Goal: Transaction & Acquisition: Purchase product/service

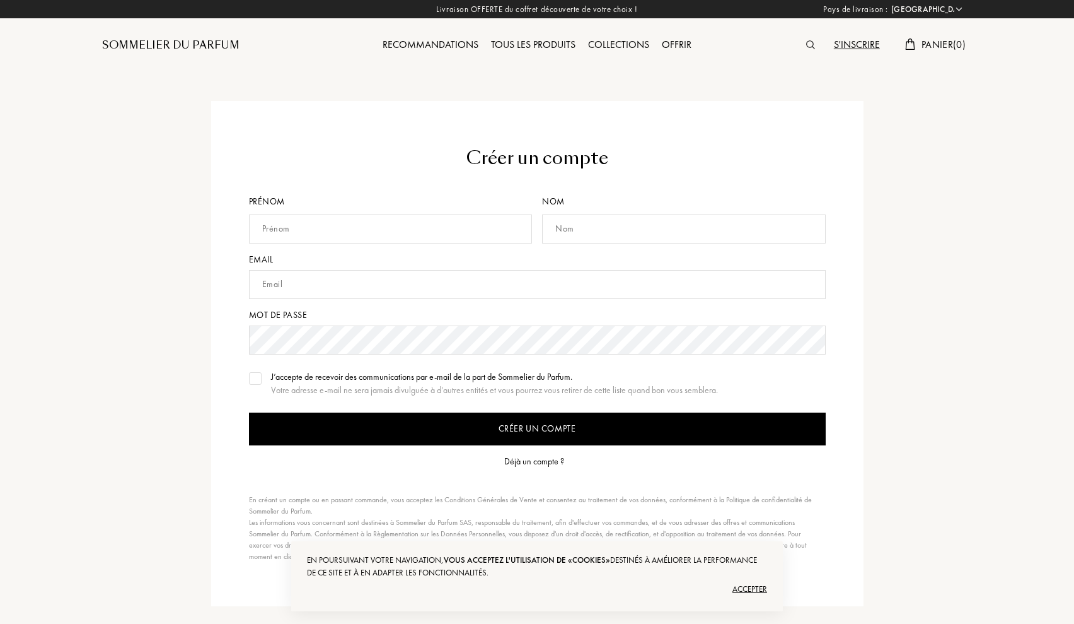
select select "FR"
click at [336, 212] on div "Prénom" at bounding box center [393, 224] width 289 height 58
type input "amaudryc"
type input "lemoal"
type input "amaudryc.lemoal@laposte.net"
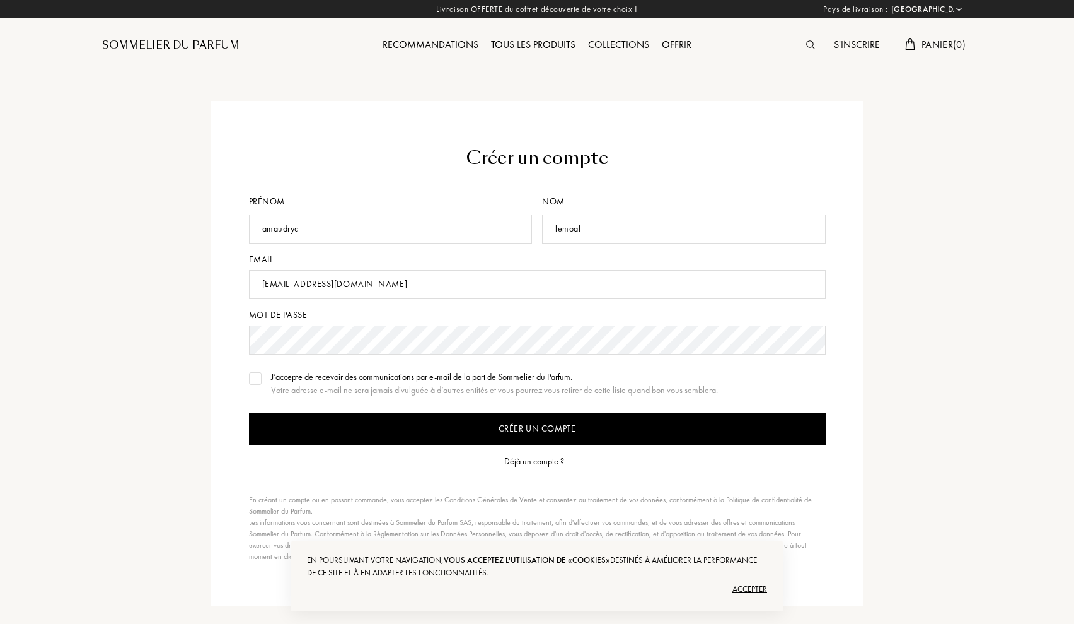
click at [255, 375] on div at bounding box center [255, 378] width 13 height 13
click at [550, 430] on input "Créer un compte" at bounding box center [537, 428] width 577 height 33
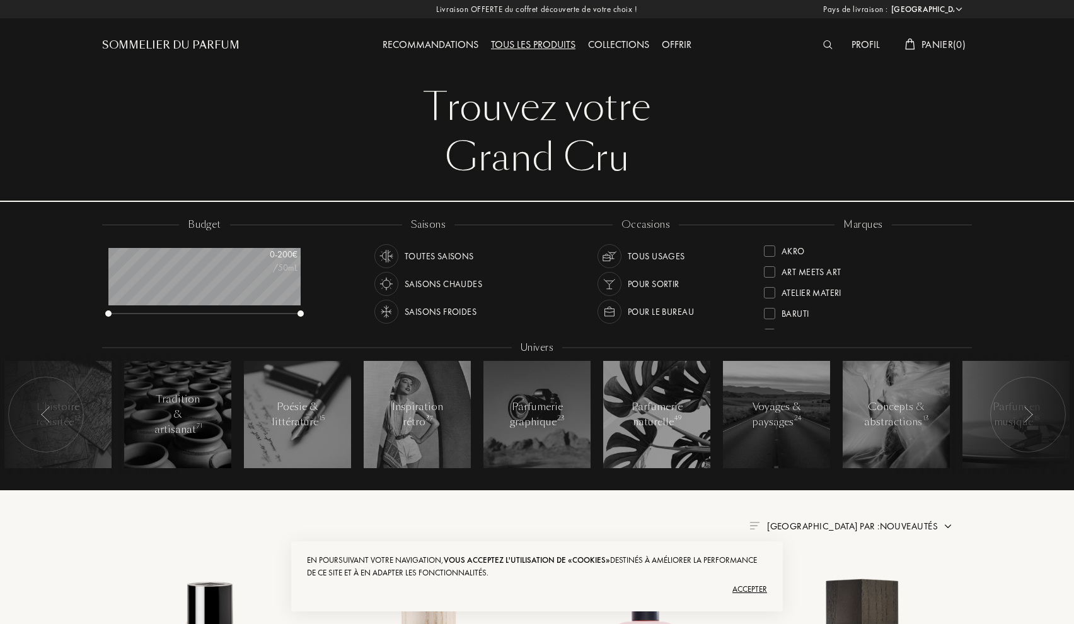
select select "FR"
click at [619, 42] on div "Collections" at bounding box center [619, 45] width 74 height 16
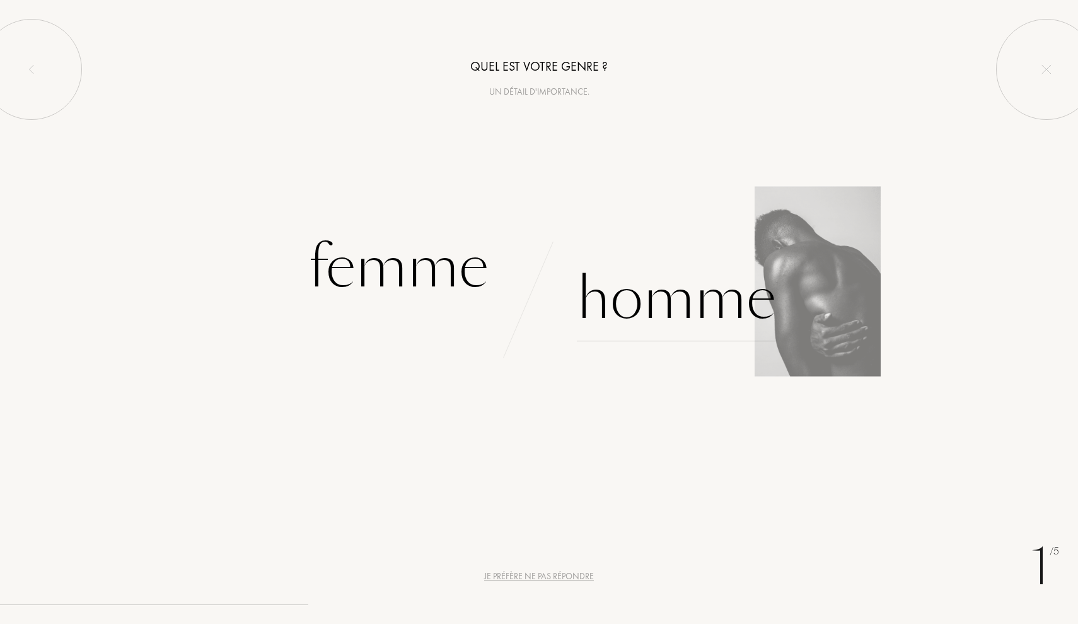
click at [659, 308] on div "Homme" at bounding box center [676, 298] width 199 height 85
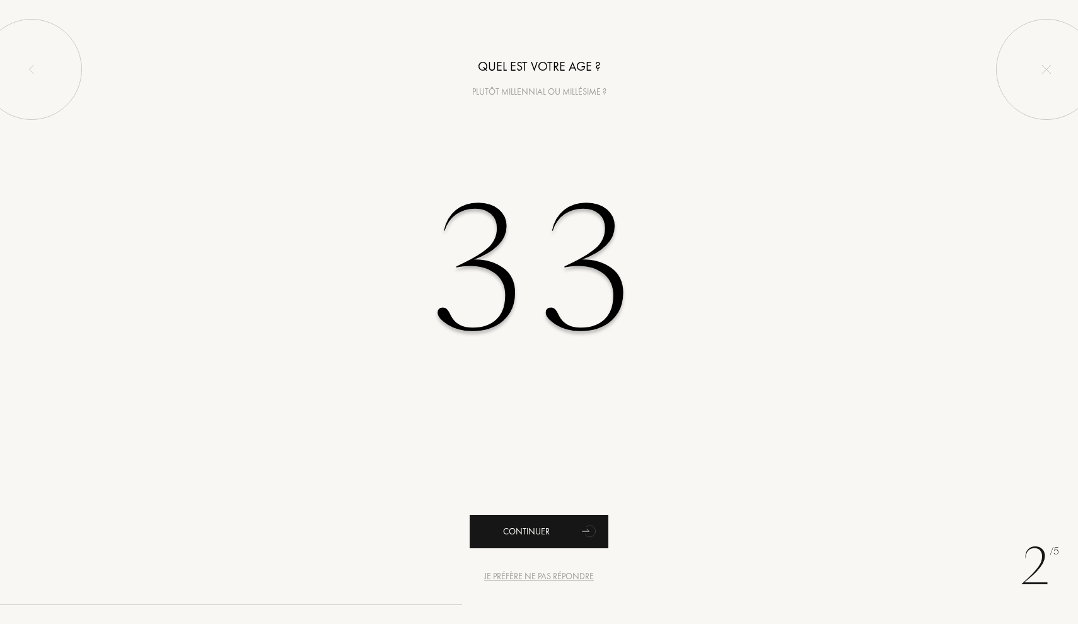
type input "33"
click at [567, 523] on div "Continuer" at bounding box center [539, 530] width 139 height 33
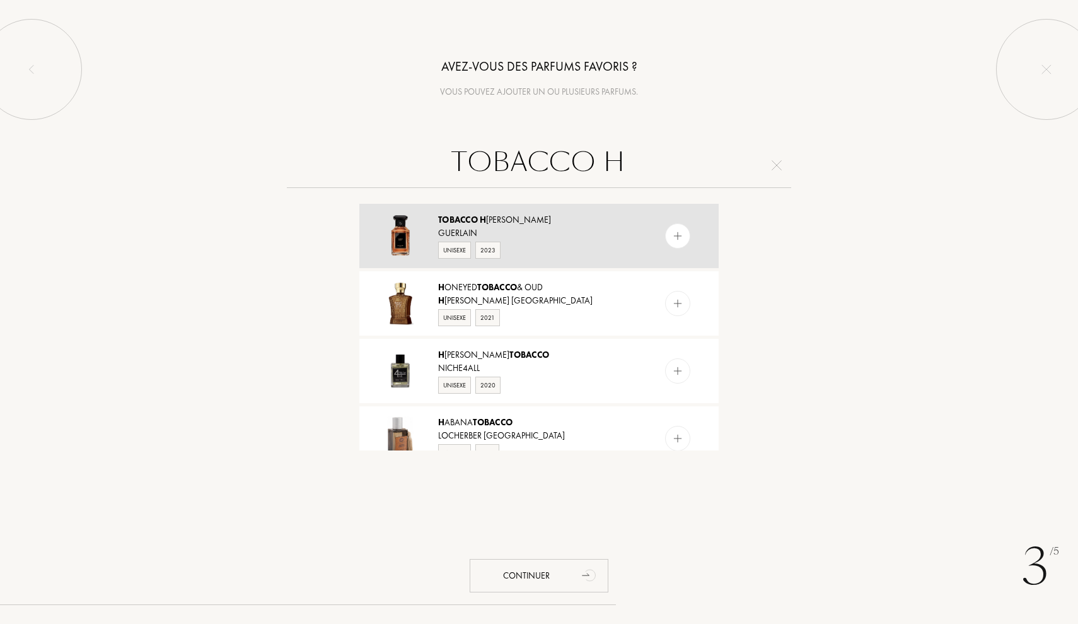
type input "TOBACCO H"
click at [565, 235] on div "Guerlain" at bounding box center [538, 232] width 201 height 13
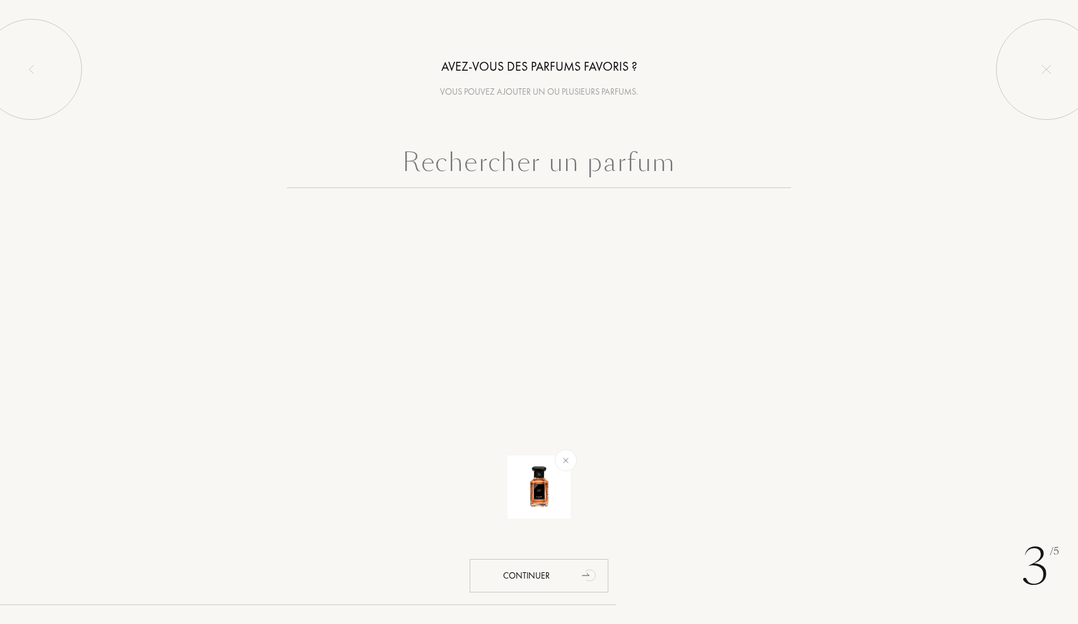
click at [579, 163] on input "text" at bounding box center [539, 164] width 504 height 45
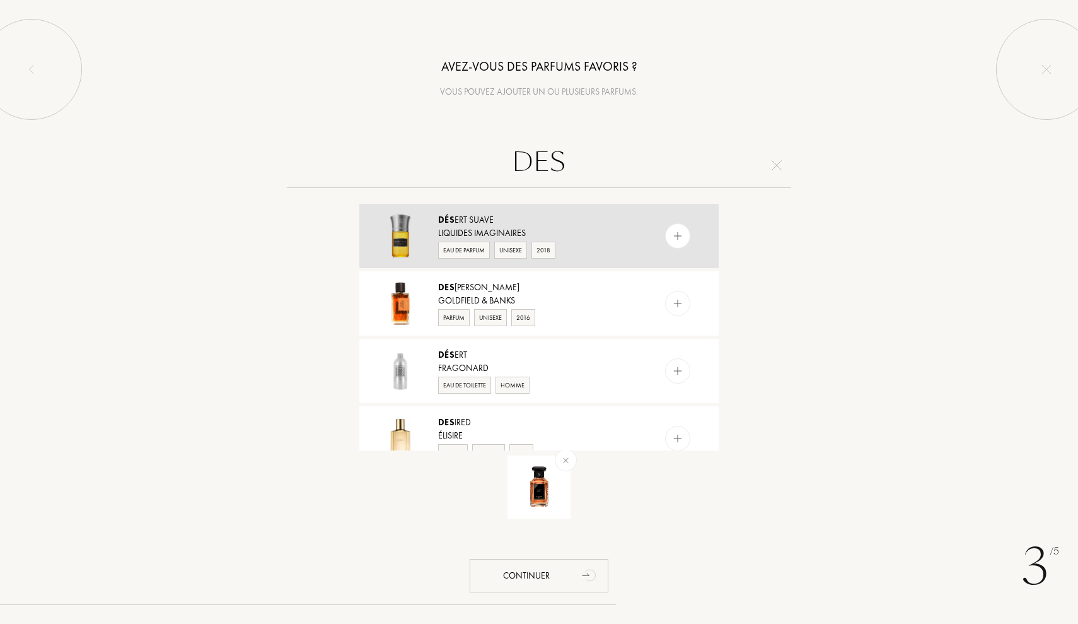
type input "DES"
click at [504, 224] on div "Dés ert Suave" at bounding box center [538, 219] width 201 height 13
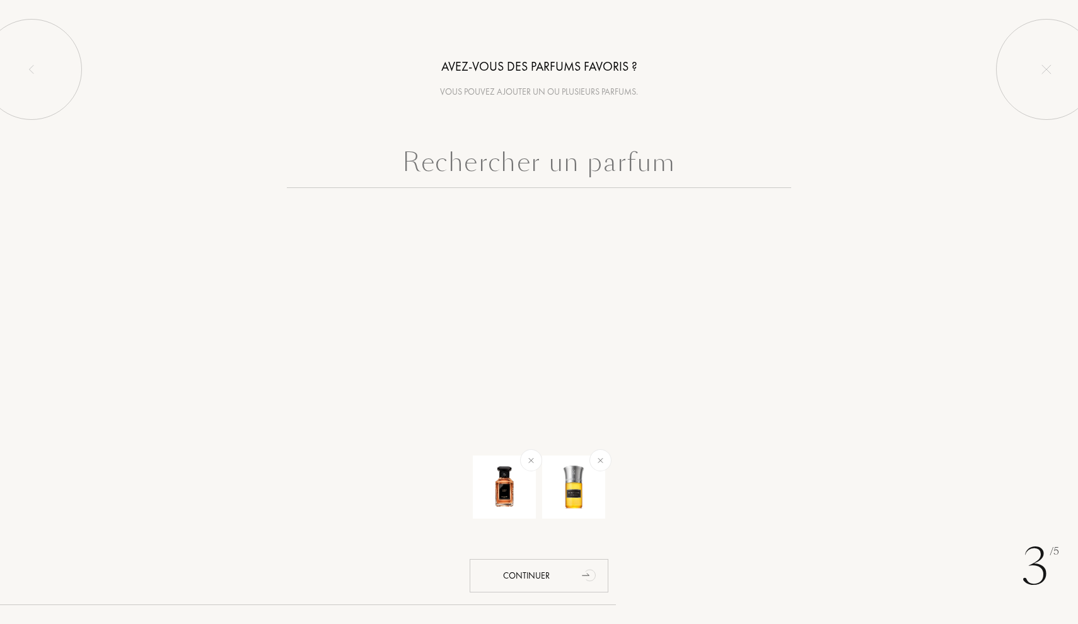
click at [564, 171] on input "text" at bounding box center [539, 164] width 504 height 45
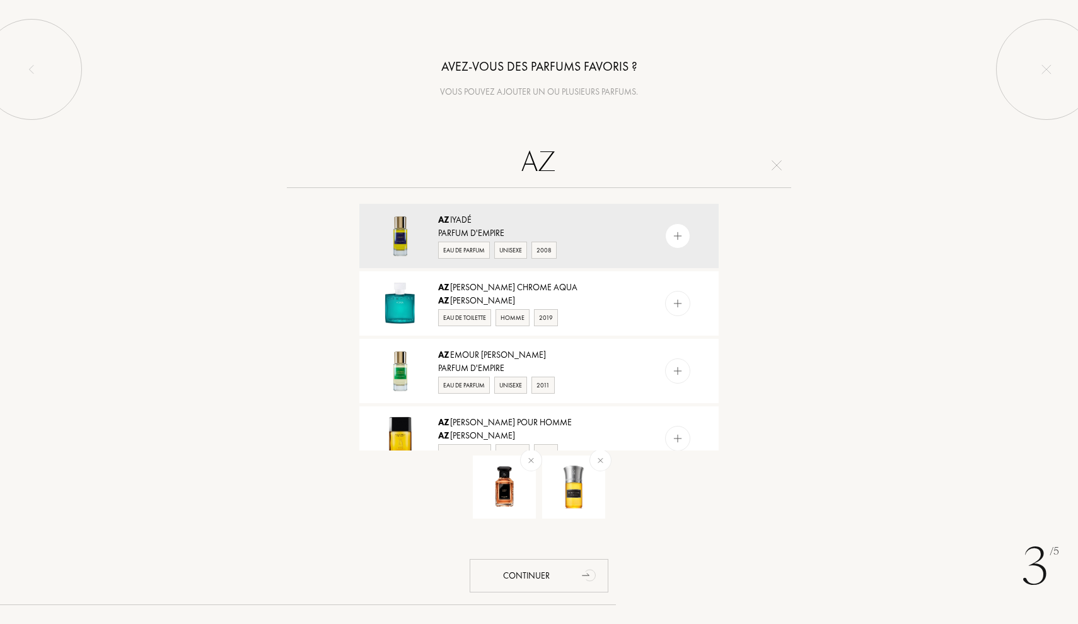
type input "A"
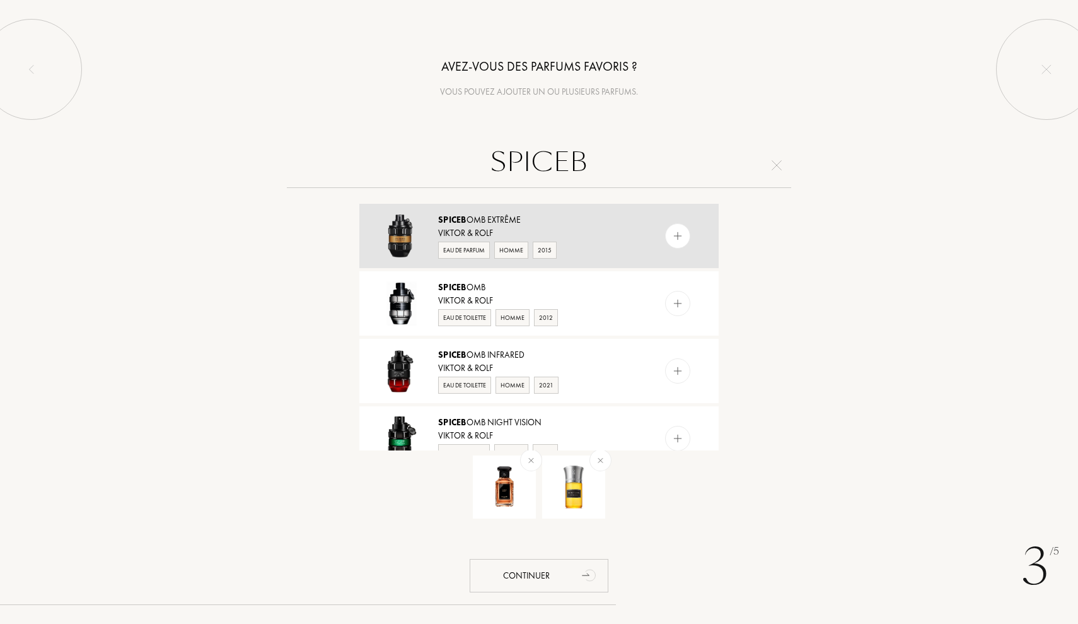
type input "SPICEB"
click at [526, 224] on div "Spiceb omb Extrême" at bounding box center [538, 219] width 201 height 13
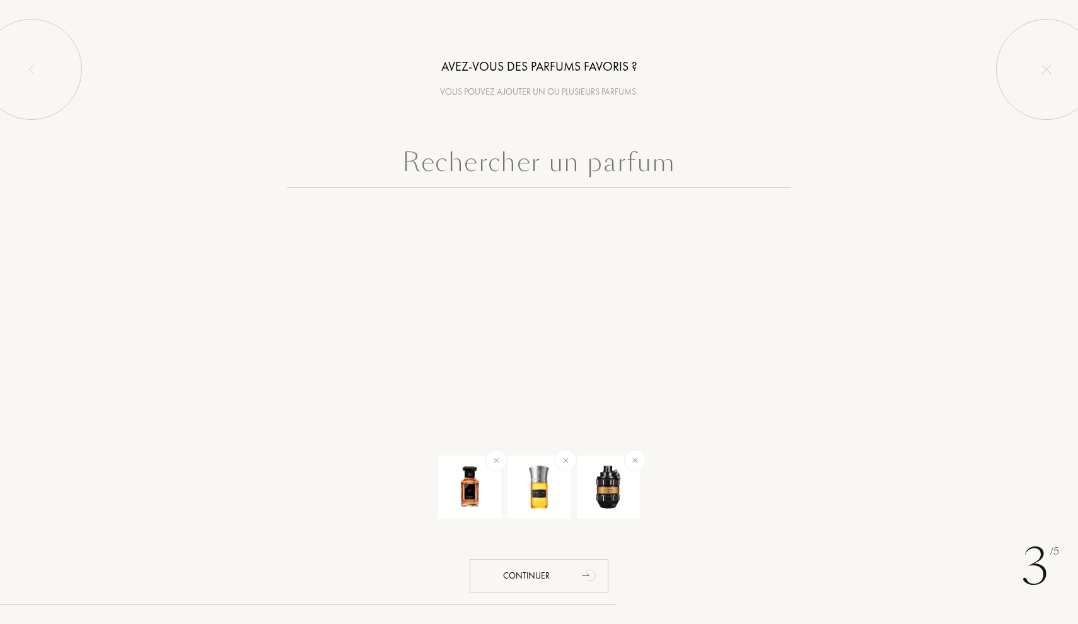
click at [588, 181] on input "text" at bounding box center [539, 164] width 504 height 45
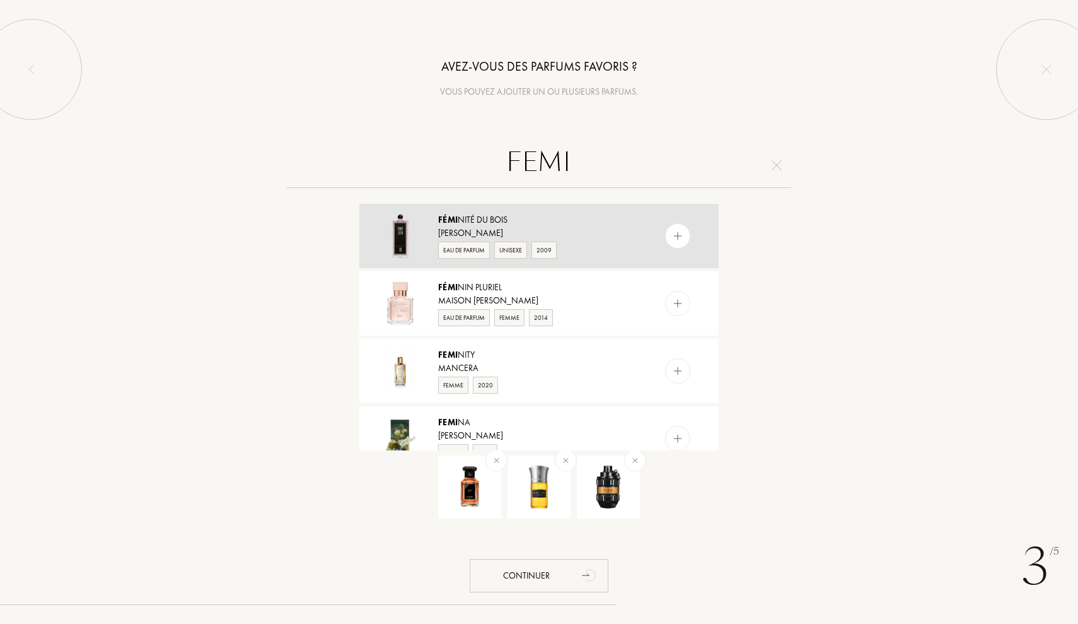
type input "FEMI"
click at [488, 223] on div "Fémi nité du Bois" at bounding box center [538, 219] width 201 height 13
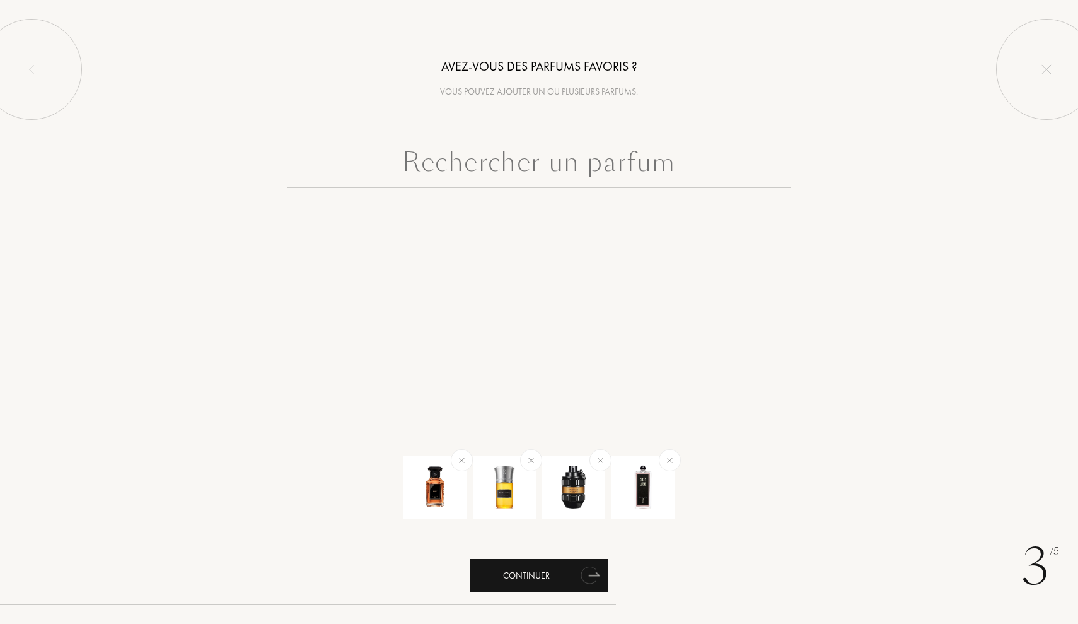
click at [561, 569] on div "Continuer" at bounding box center [539, 575] width 139 height 33
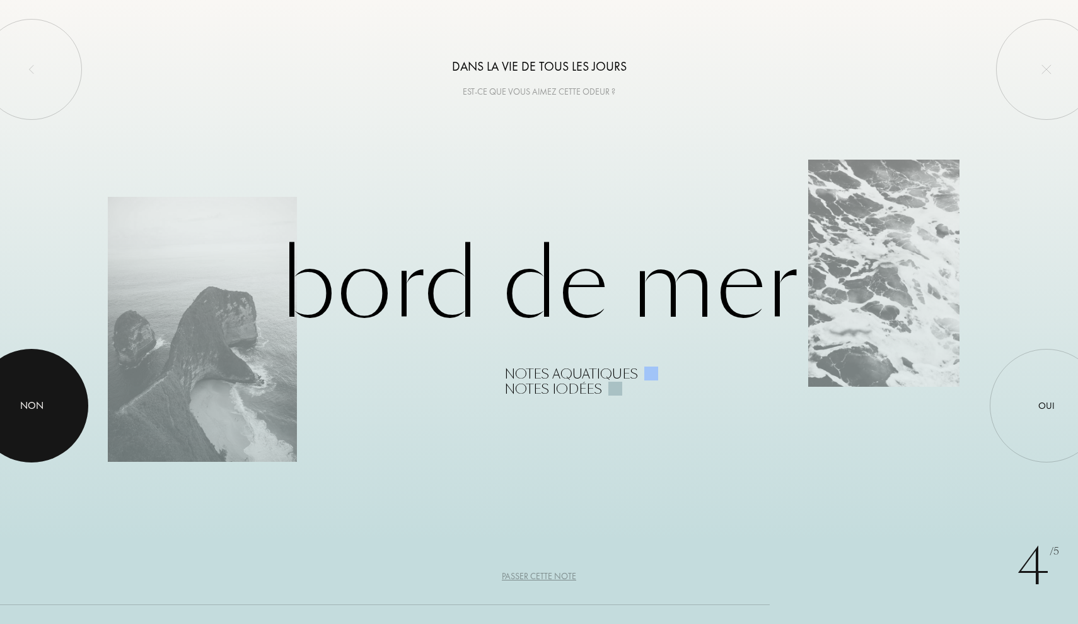
click at [50, 404] on div at bounding box center [31, 405] width 113 height 113
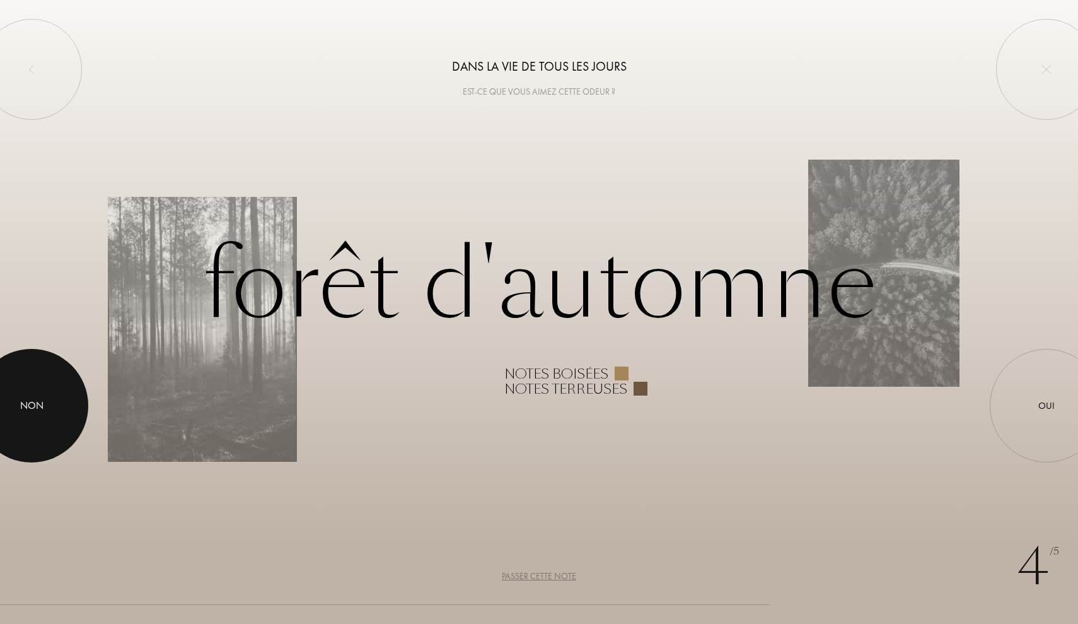
click at [35, 413] on div at bounding box center [31, 405] width 113 height 113
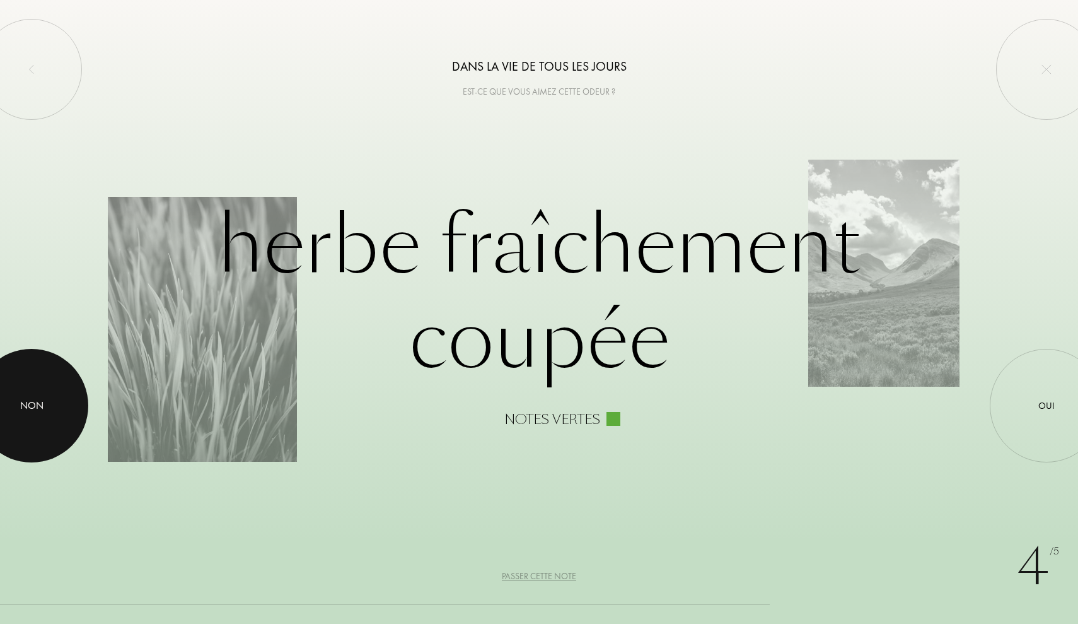
click at [62, 387] on div at bounding box center [31, 405] width 113 height 113
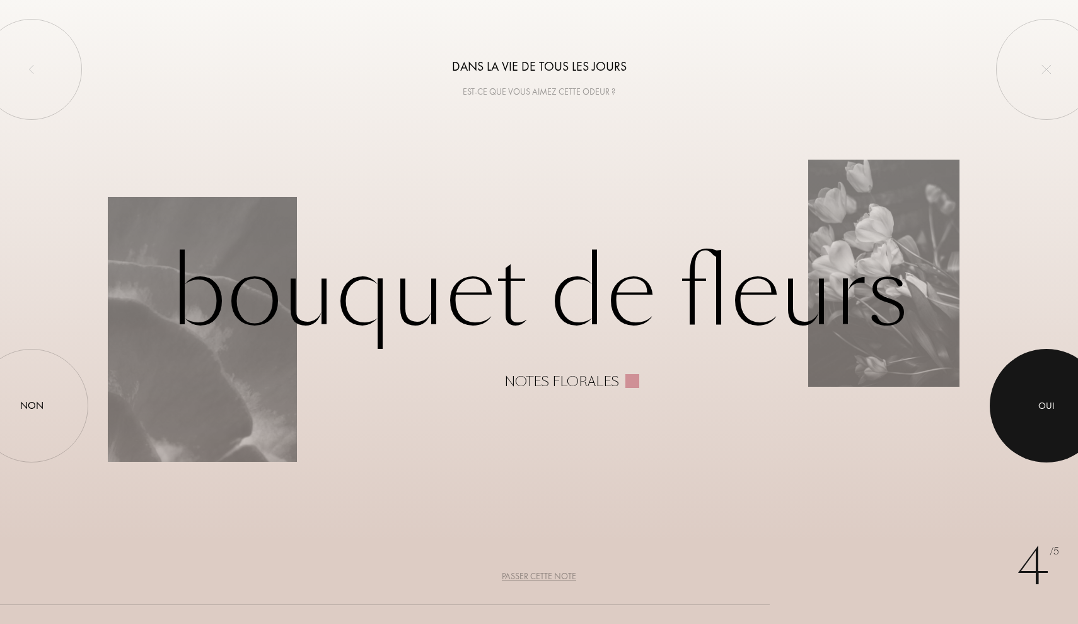
click at [1056, 396] on div at bounding box center [1046, 405] width 113 height 113
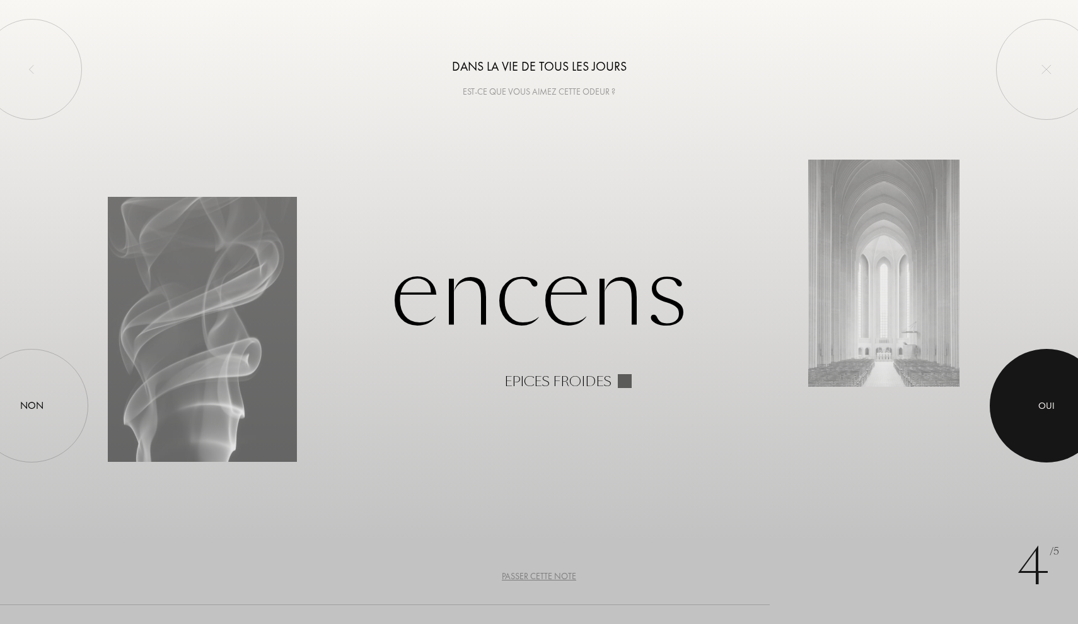
click at [1018, 390] on div at bounding box center [1046, 405] width 113 height 113
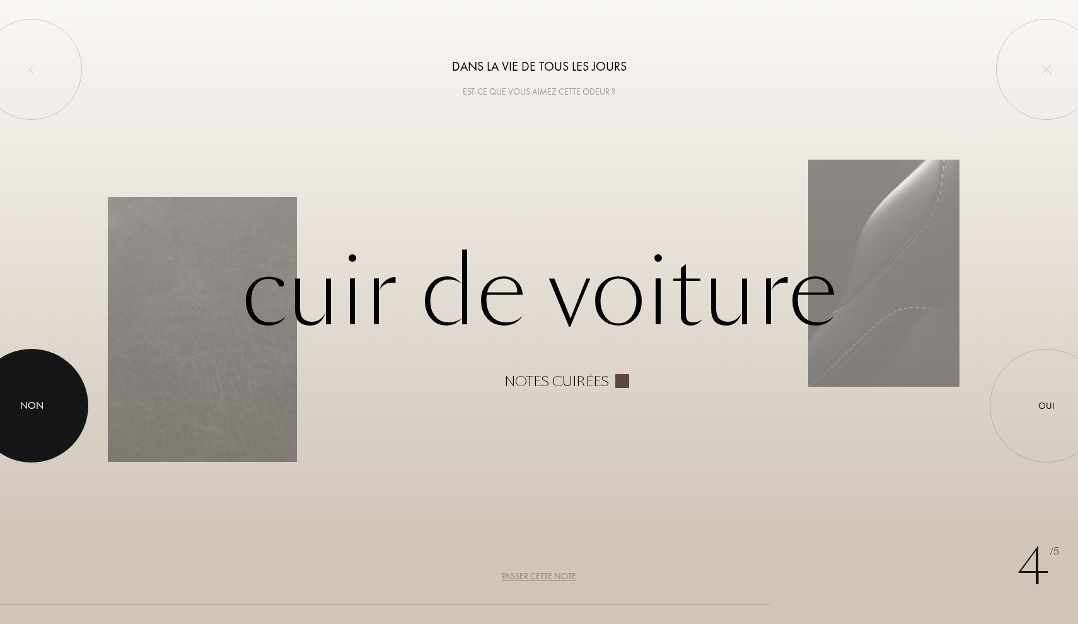
click at [42, 407] on div "Non" at bounding box center [31, 405] width 23 height 15
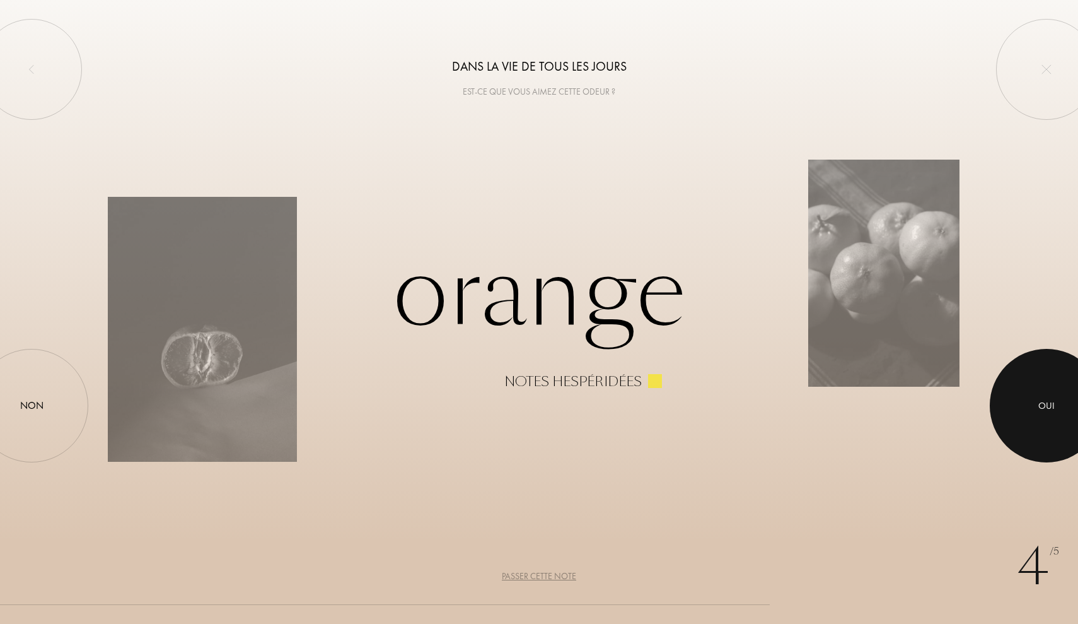
click at [1061, 414] on div at bounding box center [1046, 405] width 113 height 113
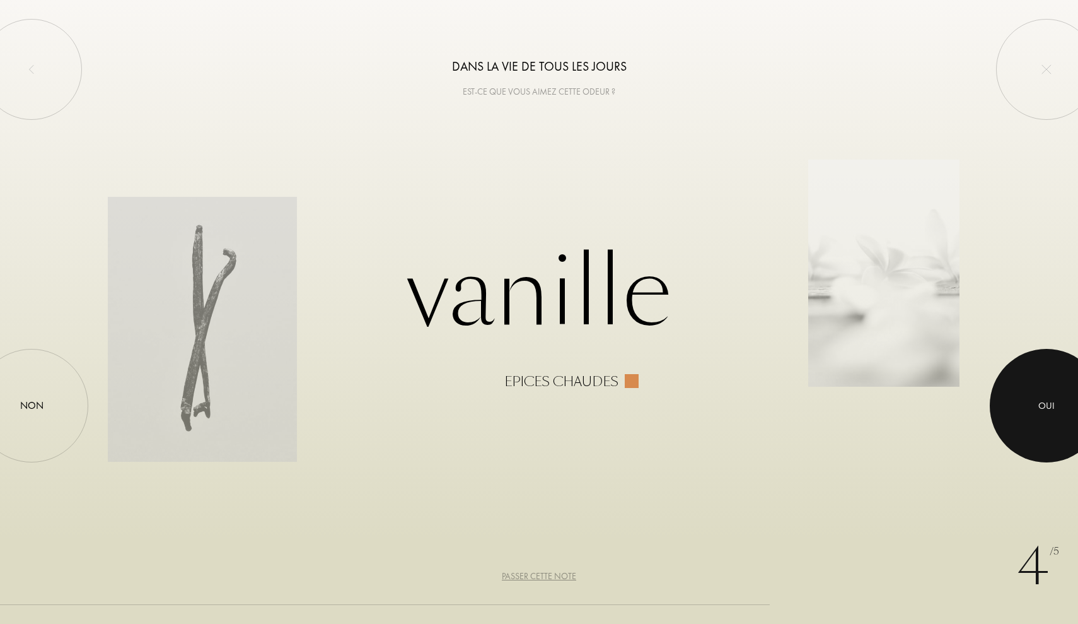
click at [1058, 414] on div at bounding box center [1046, 405] width 113 height 113
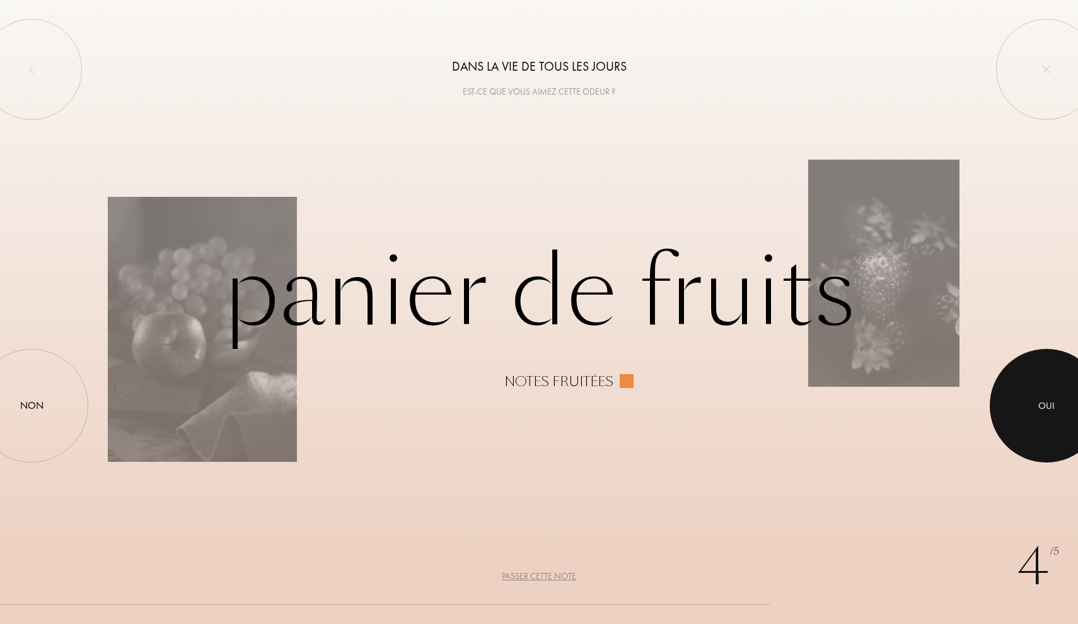
click at [1054, 410] on div "Oui" at bounding box center [1046, 405] width 16 height 15
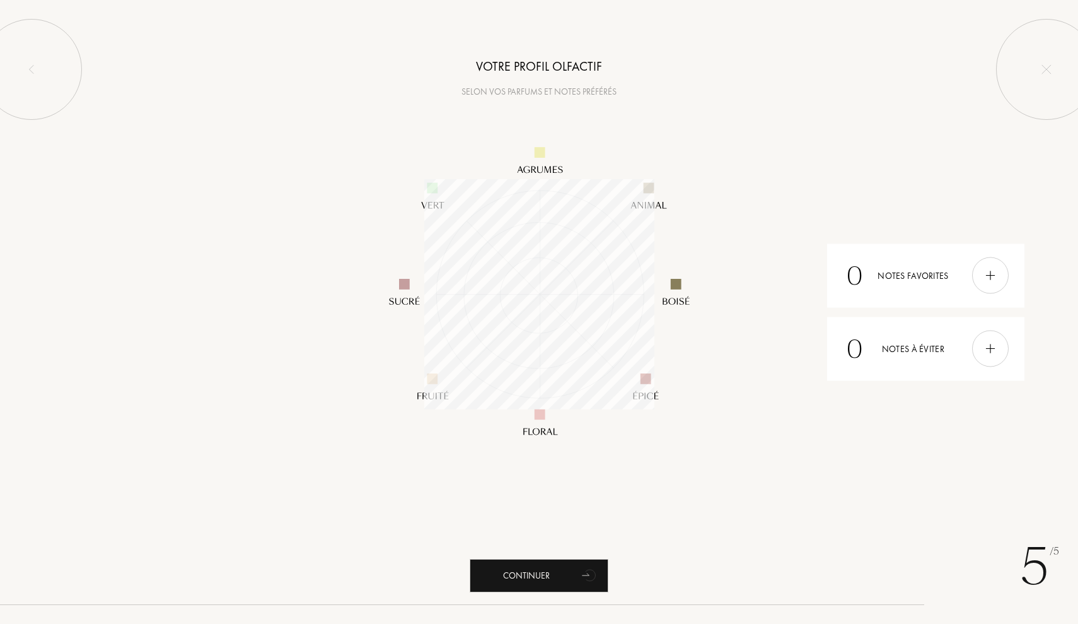
scroll to position [230, 230]
click at [573, 567] on div "Continuer" at bounding box center [539, 575] width 139 height 33
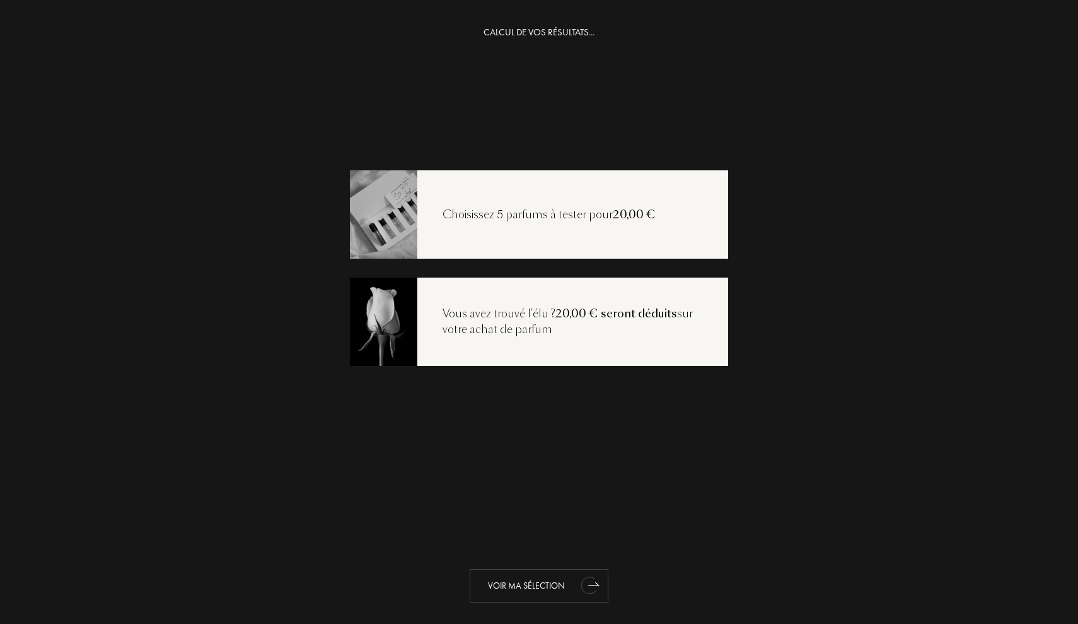
click at [531, 590] on div "Voir ma sélection" at bounding box center [539, 585] width 139 height 33
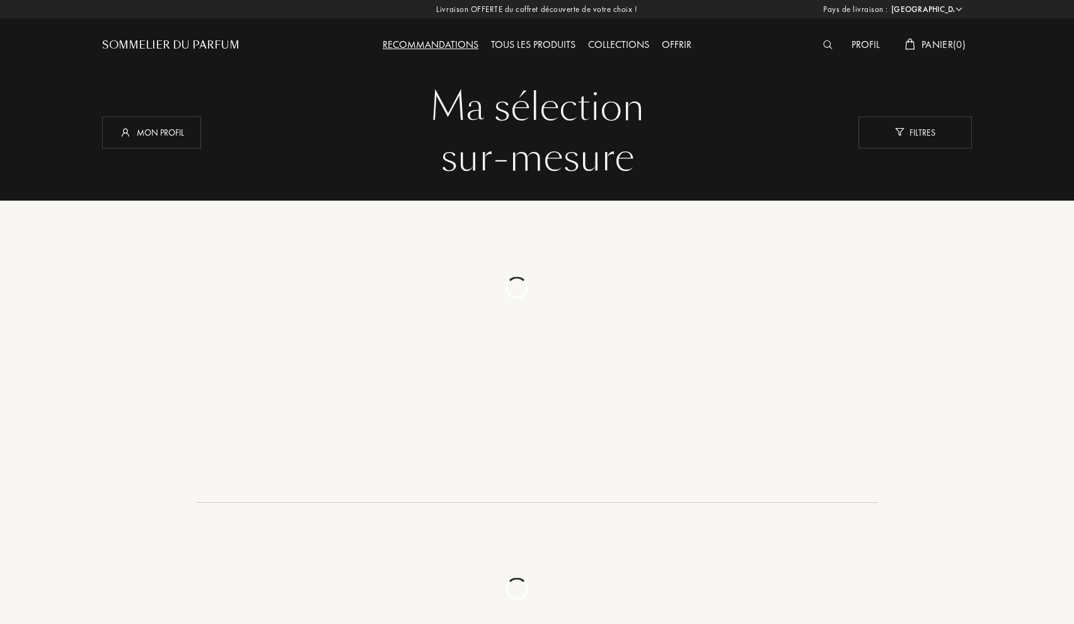
select select "FR"
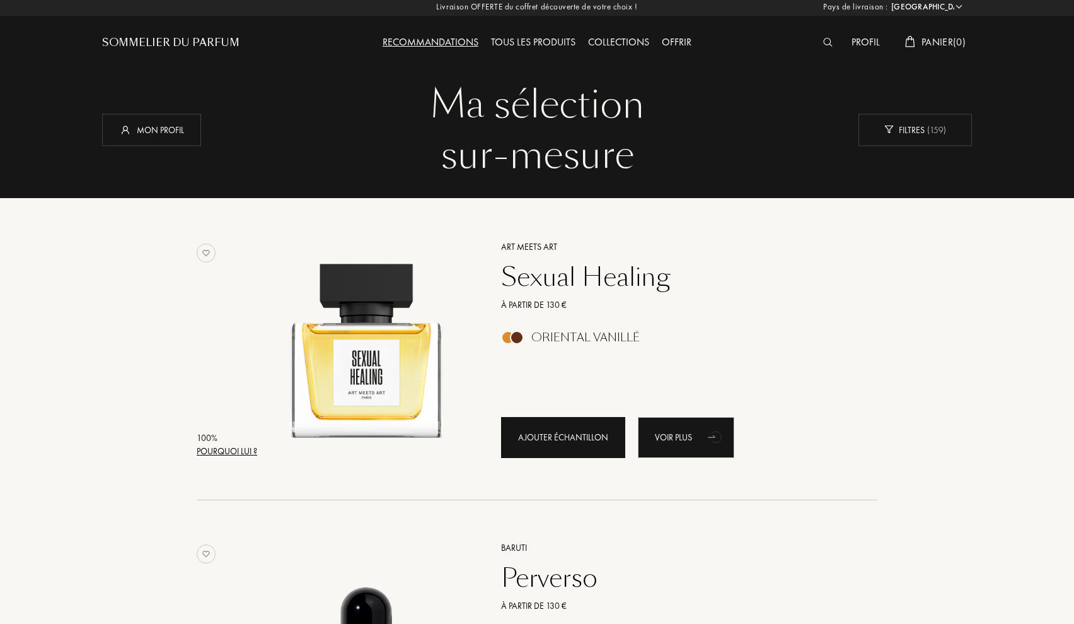
scroll to position [6, 0]
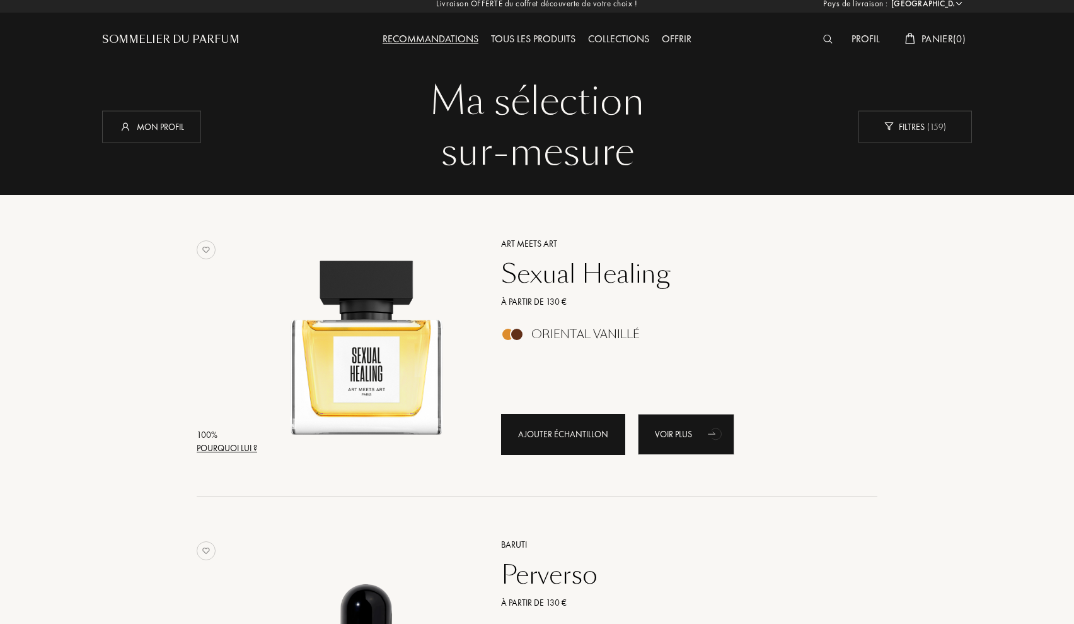
click at [564, 426] on div "Ajouter échantillon" at bounding box center [563, 434] width 124 height 41
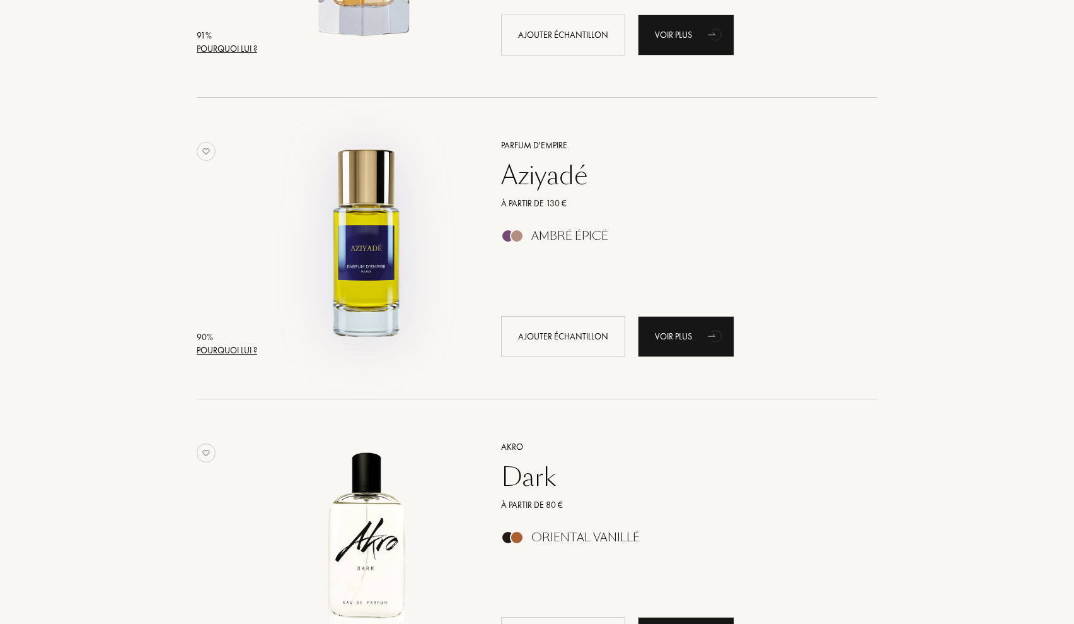
scroll to position [1272, 0]
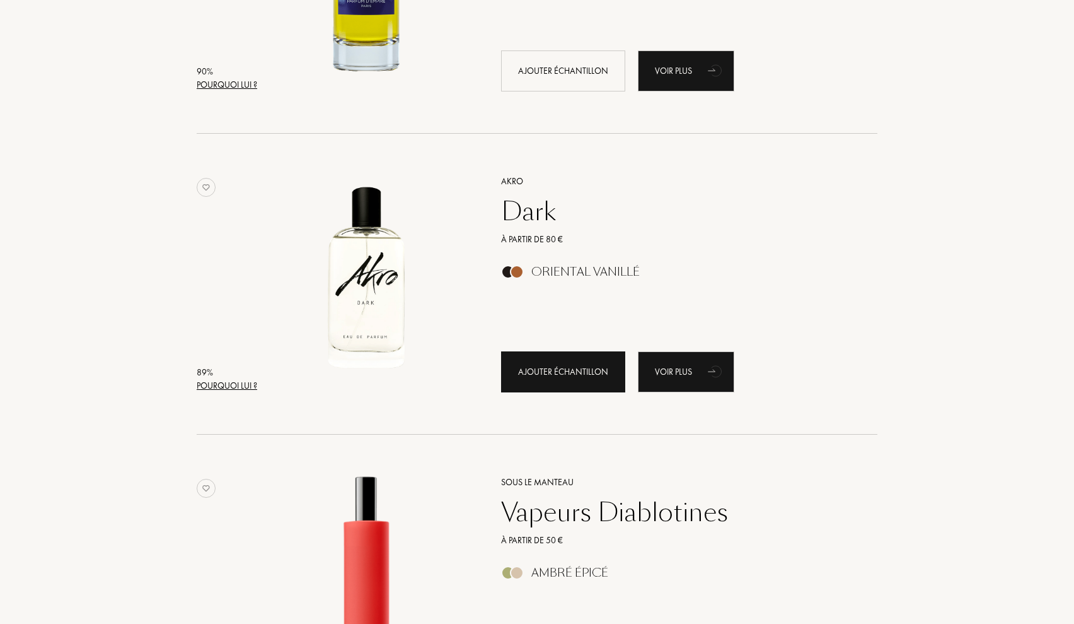
click at [562, 363] on div "Ajouter échantillon" at bounding box center [563, 371] width 124 height 41
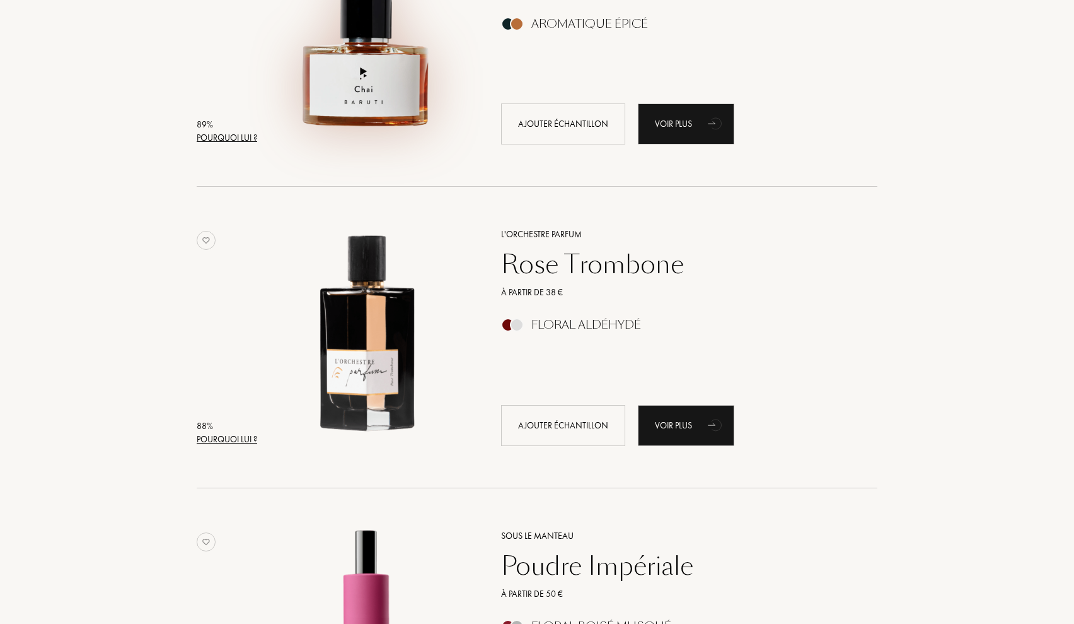
scroll to position [2058, 0]
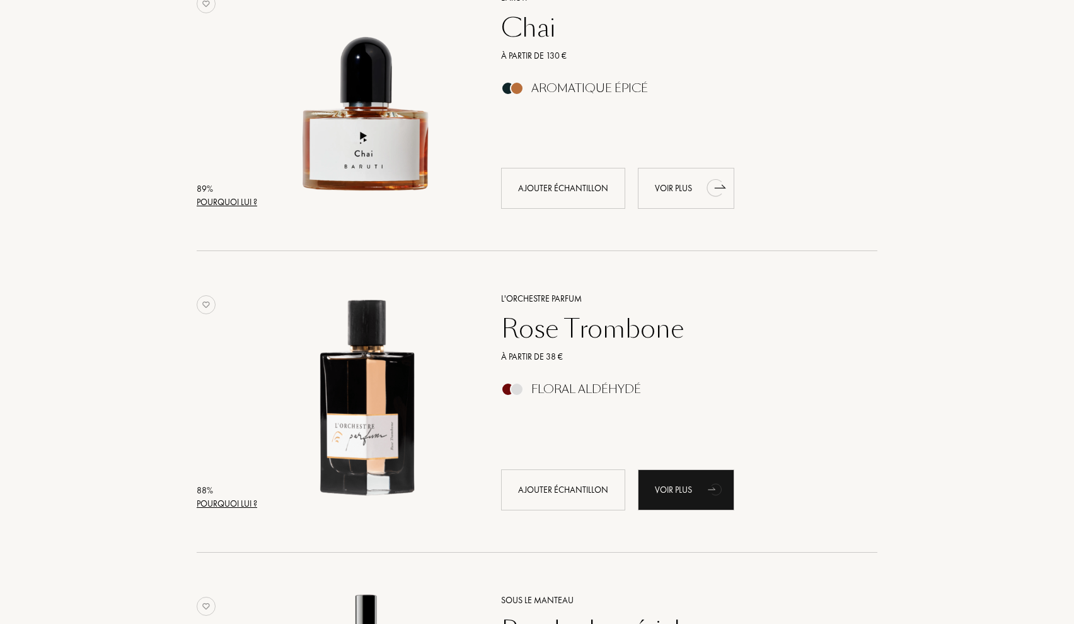
click at [672, 183] on div "Voir plus" at bounding box center [686, 188] width 96 height 41
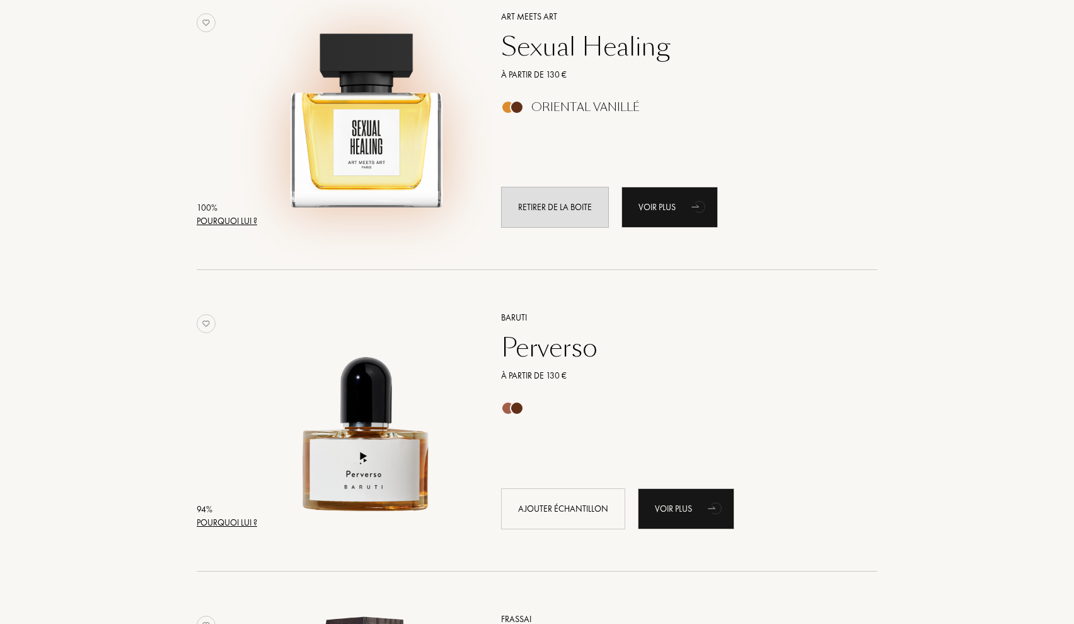
scroll to position [373, 0]
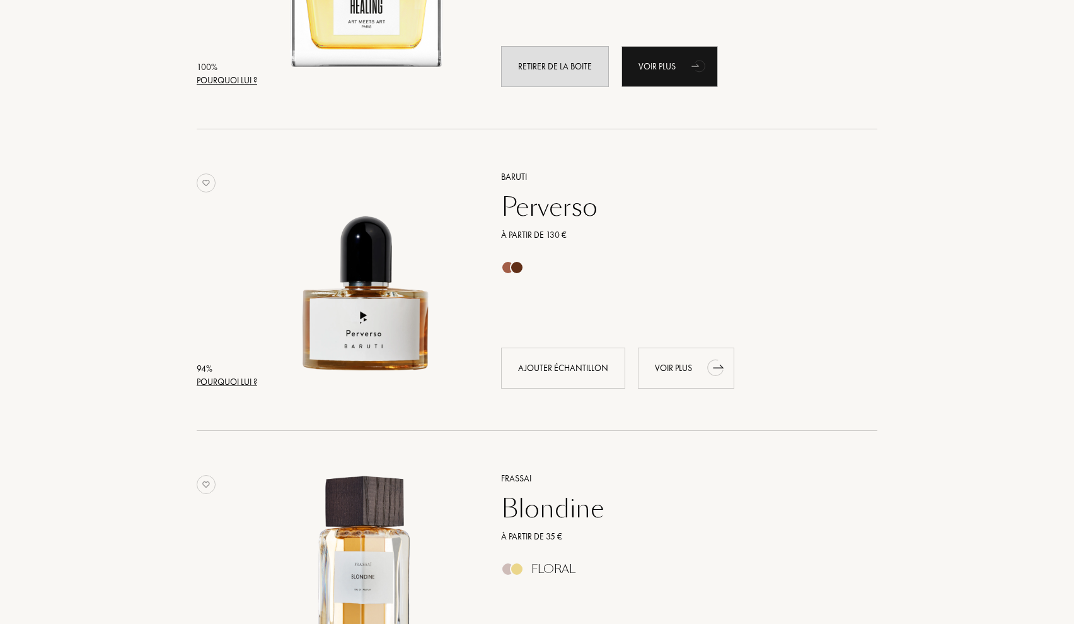
click at [673, 360] on div "Voir plus" at bounding box center [686, 367] width 96 height 41
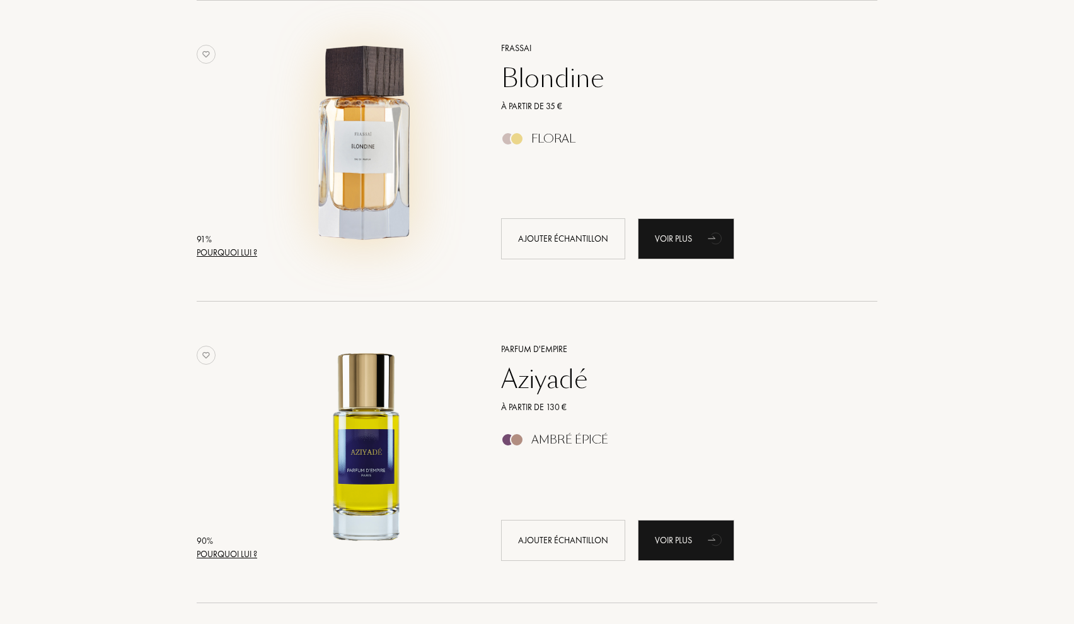
scroll to position [801, 0]
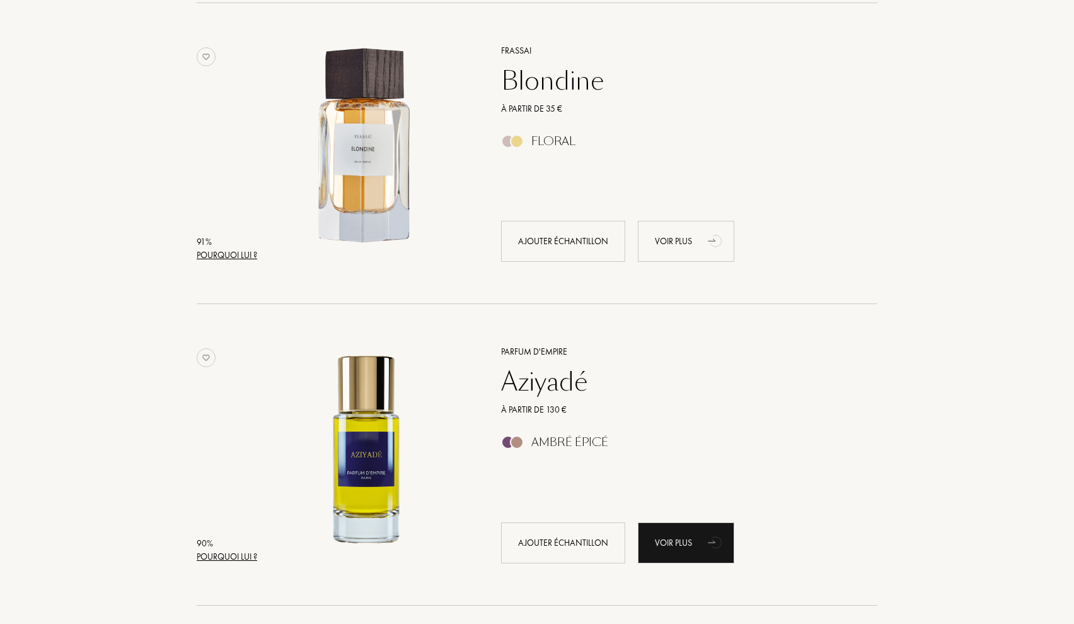
click at [688, 232] on div "Voir plus" at bounding box center [686, 241] width 96 height 41
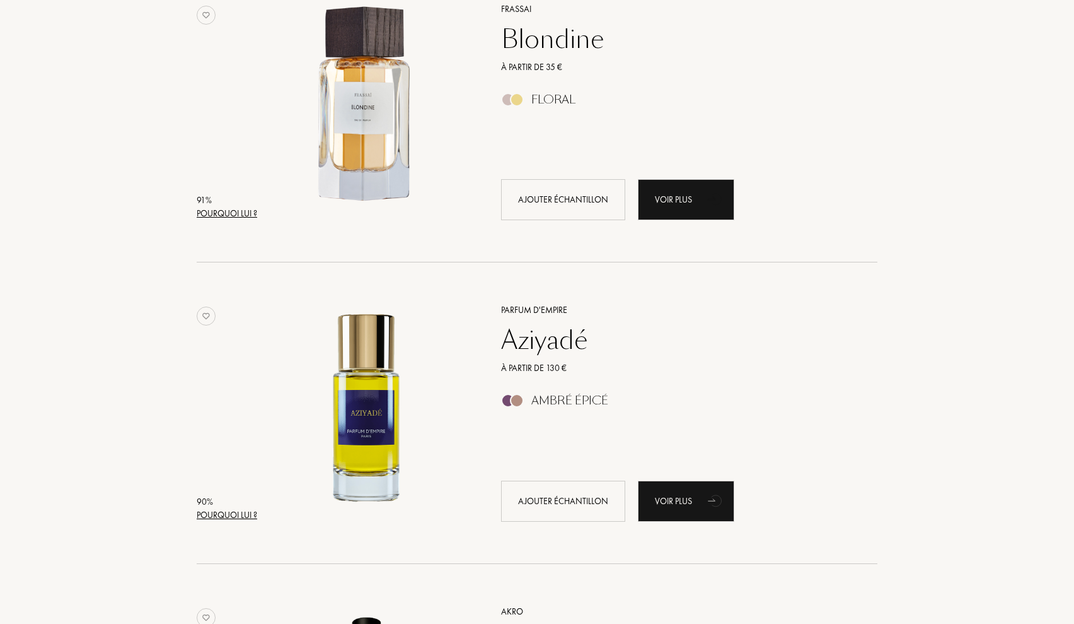
scroll to position [1056, 0]
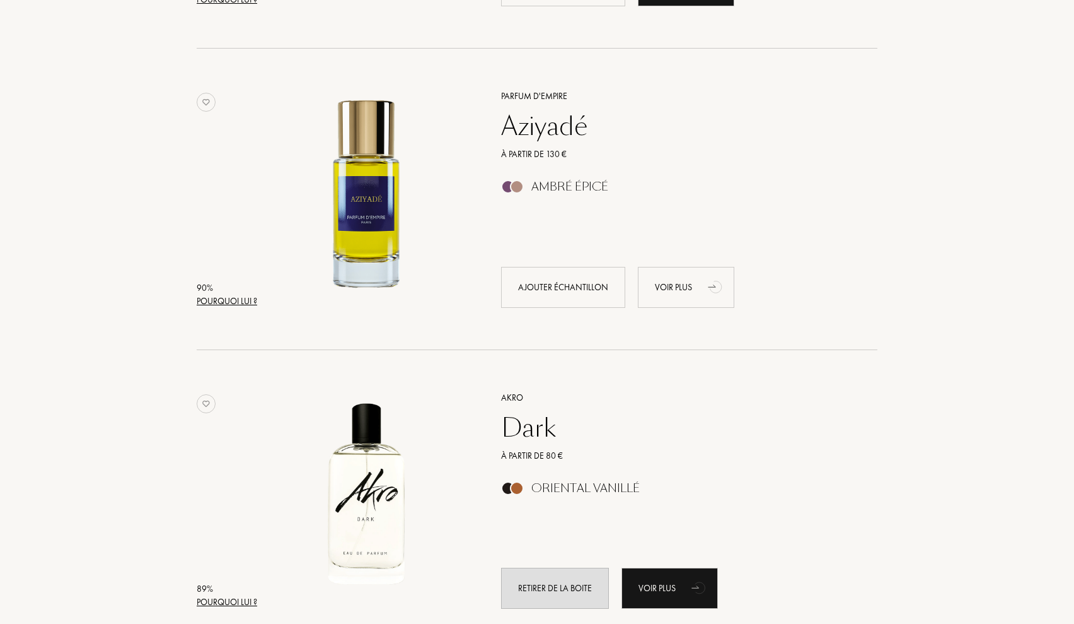
click at [697, 296] on div "Voir plus" at bounding box center [686, 287] width 96 height 41
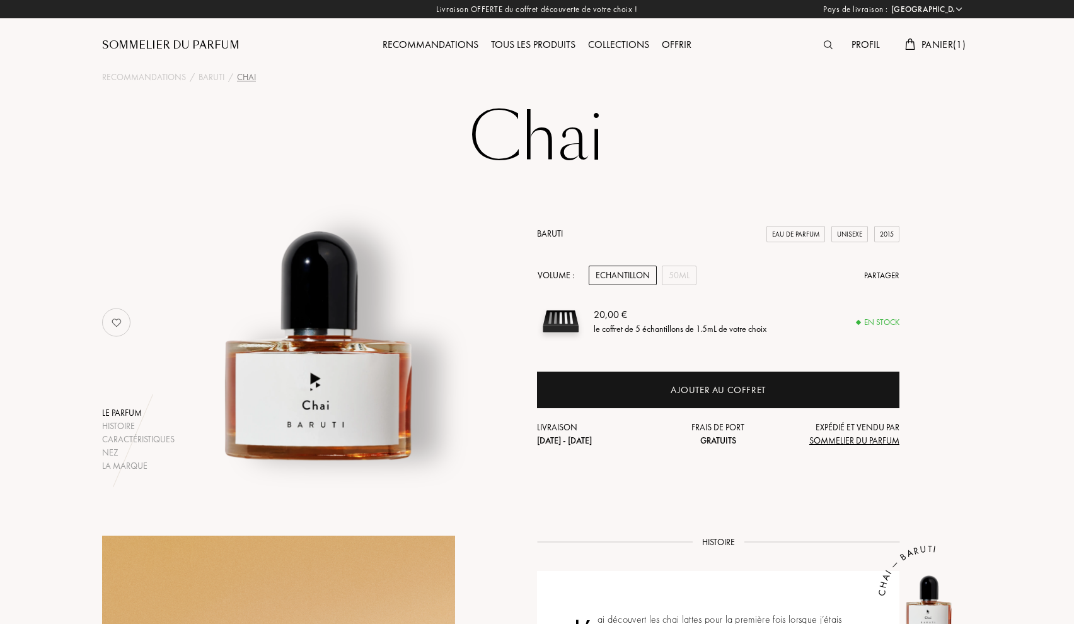
select select "FR"
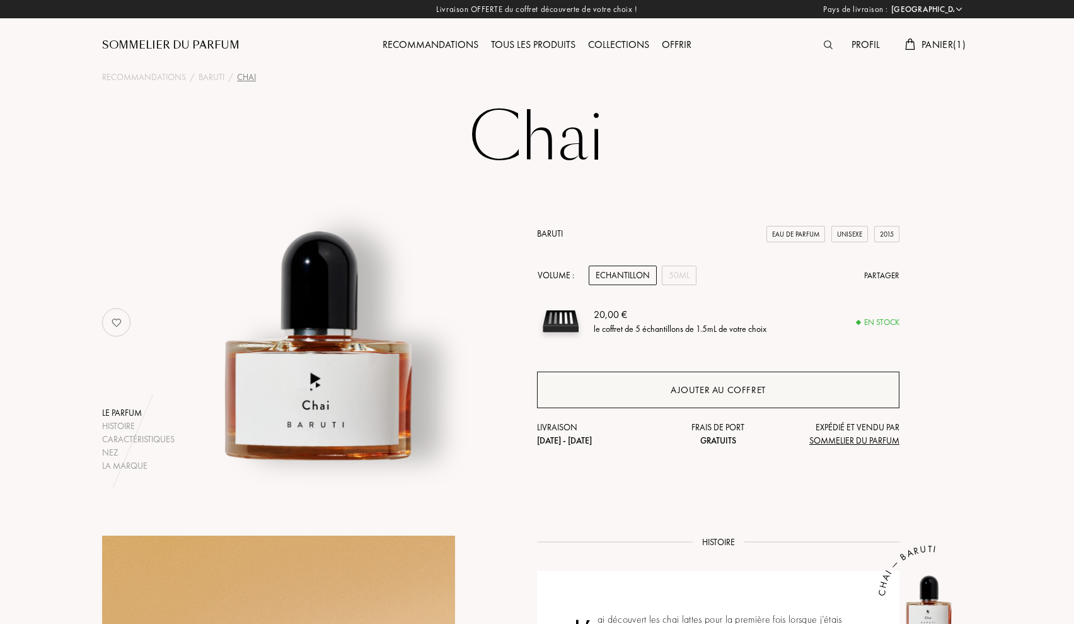
click at [683, 386] on div "Ajouter au coffret" at bounding box center [718, 390] width 95 height 15
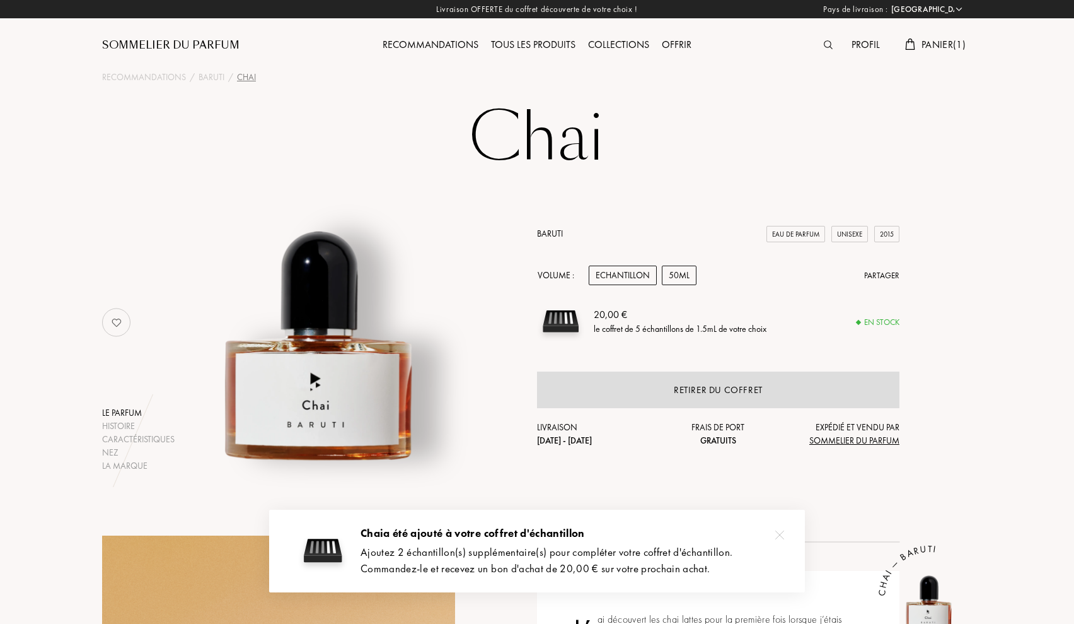
click at [683, 276] on div "50mL" at bounding box center [679, 275] width 35 height 20
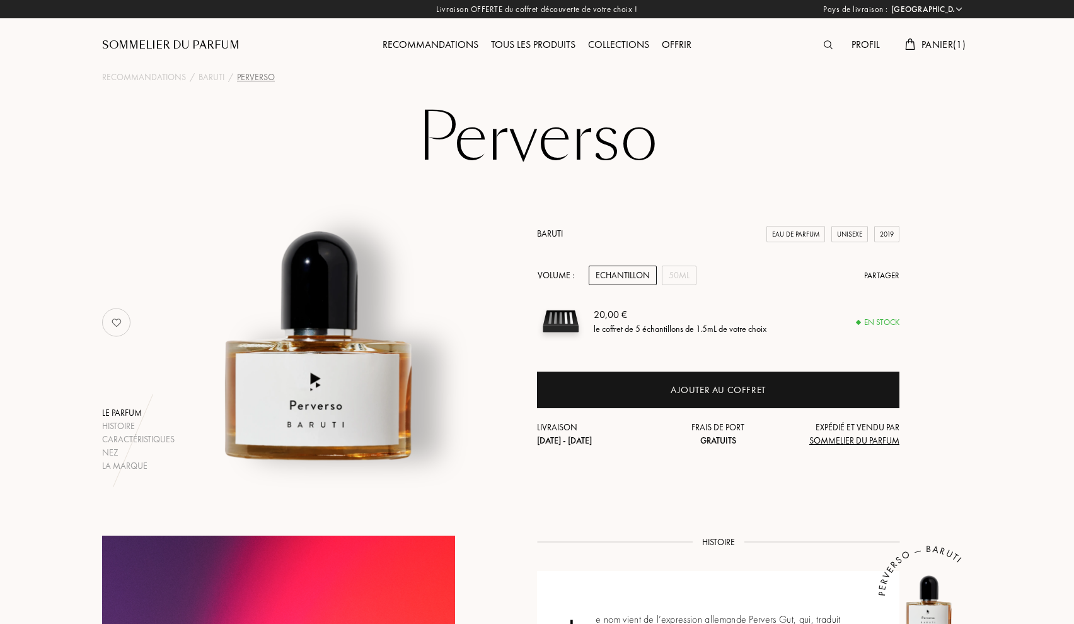
select select "FR"
click at [683, 279] on div "50mL" at bounding box center [679, 275] width 35 height 20
click at [624, 277] on div "Echantillon" at bounding box center [623, 275] width 68 height 20
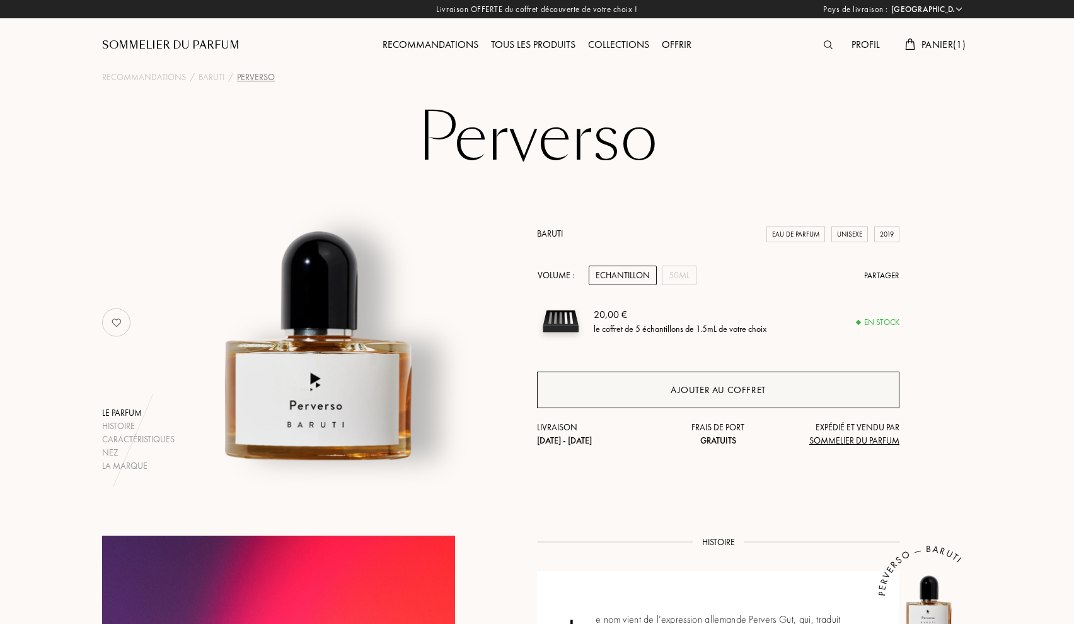
click at [689, 388] on div "Ajouter au coffret" at bounding box center [718, 390] width 95 height 15
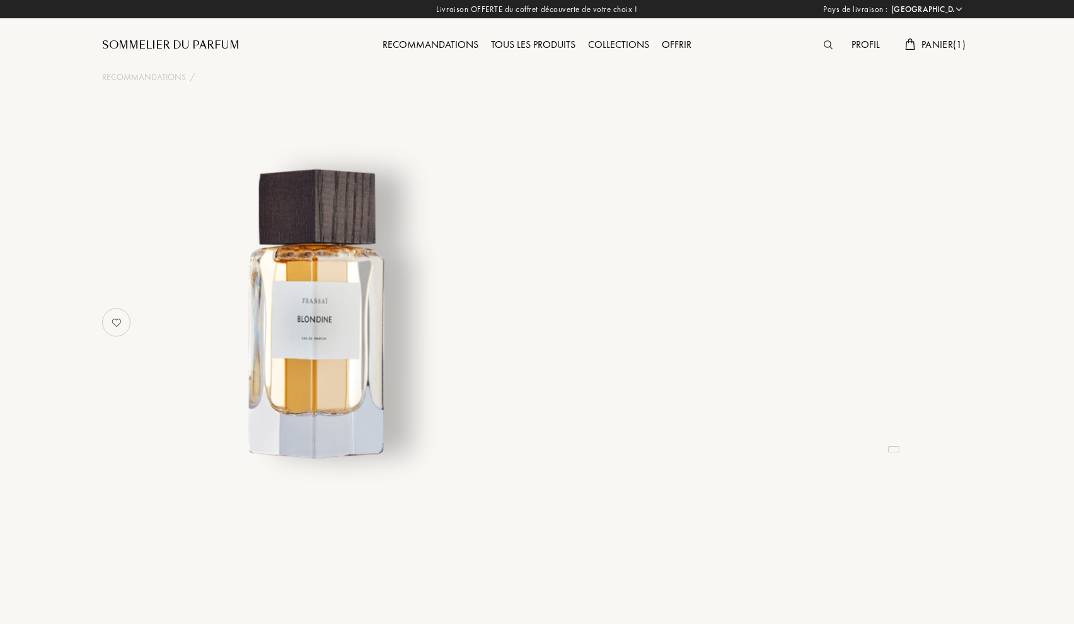
select select "FR"
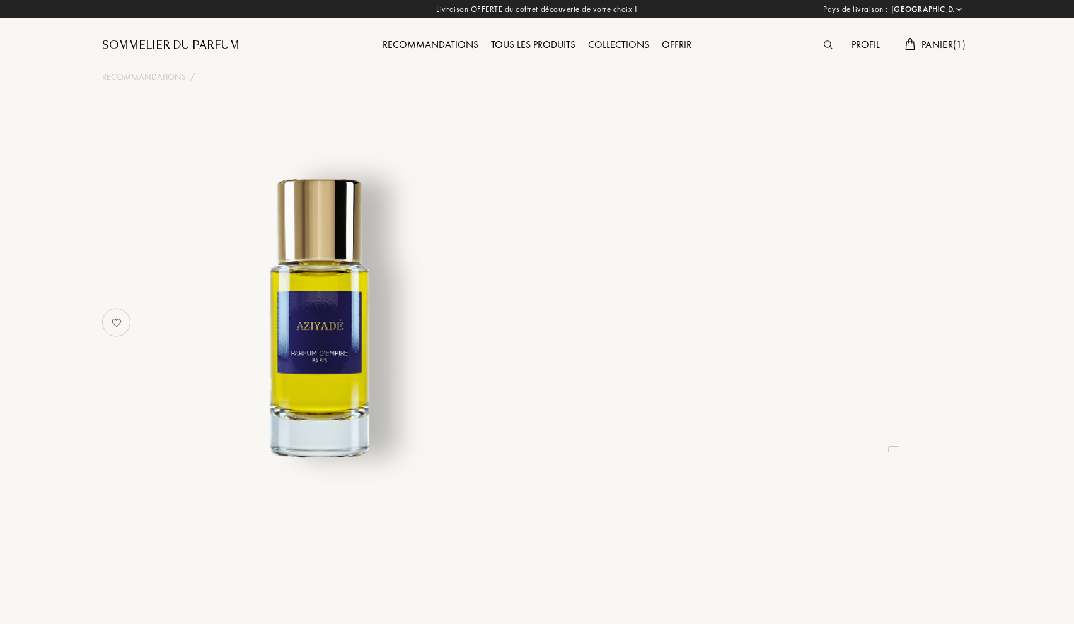
select select "FR"
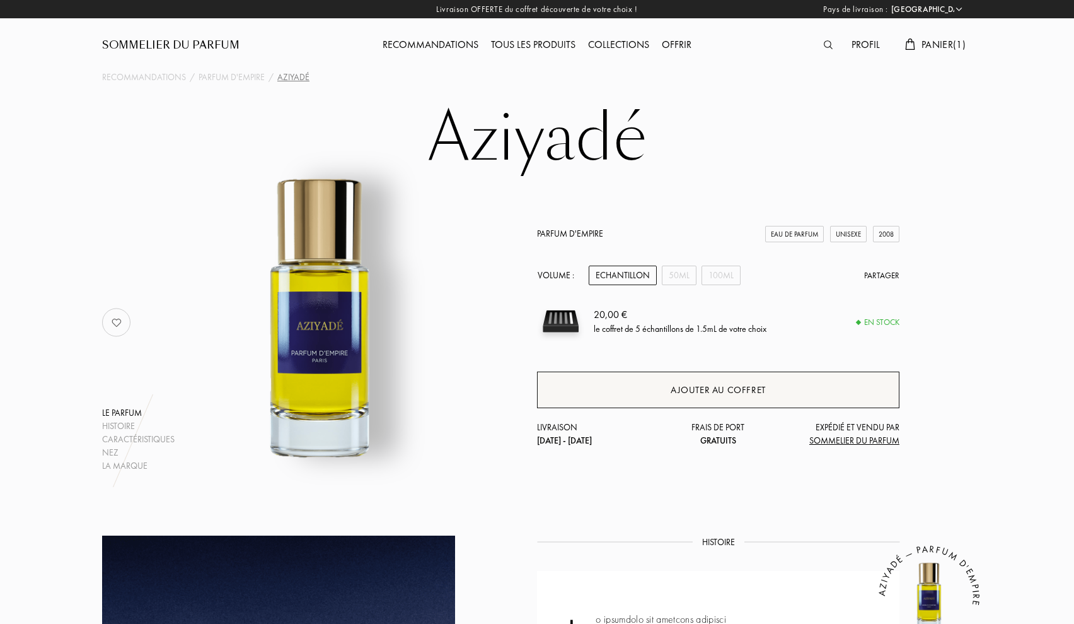
click at [689, 381] on div "Ajouter au coffret" at bounding box center [718, 389] width 363 height 37
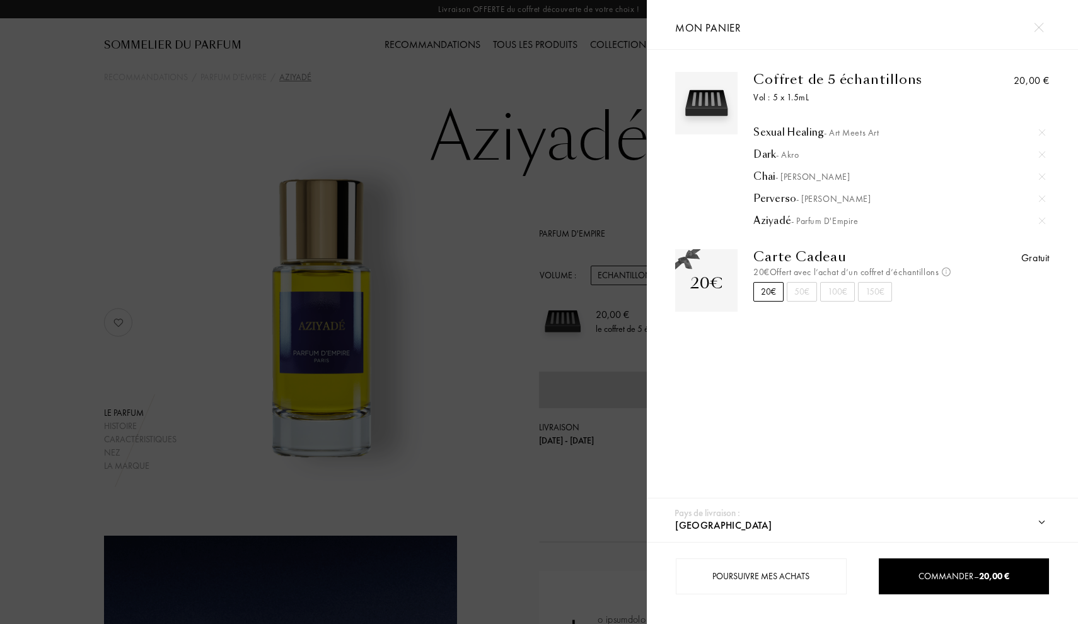
click at [1042, 221] on img at bounding box center [1042, 221] width 6 height 6
click at [456, 158] on div at bounding box center [323, 312] width 647 height 624
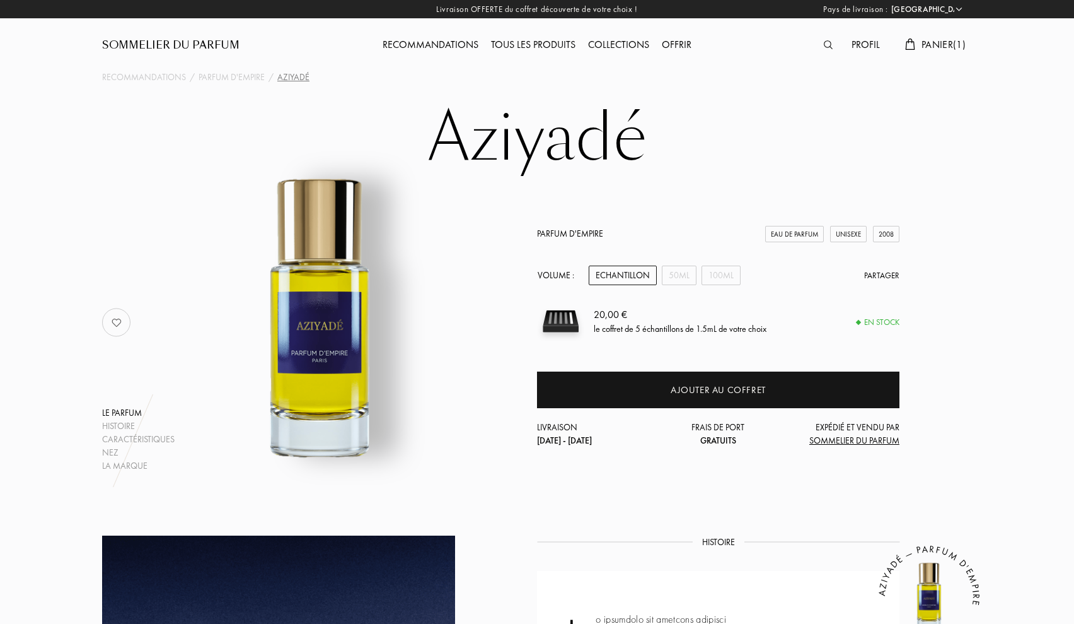
click at [828, 44] on img at bounding box center [828, 44] width 9 height 9
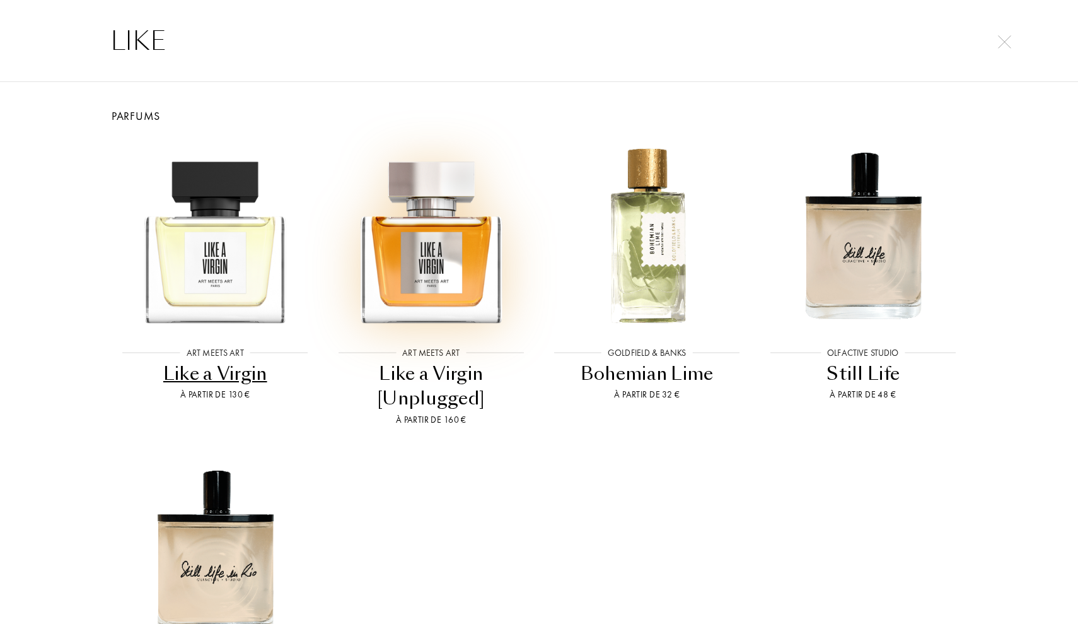
type input "LIKE"
click at [445, 270] on img at bounding box center [431, 235] width 194 height 194
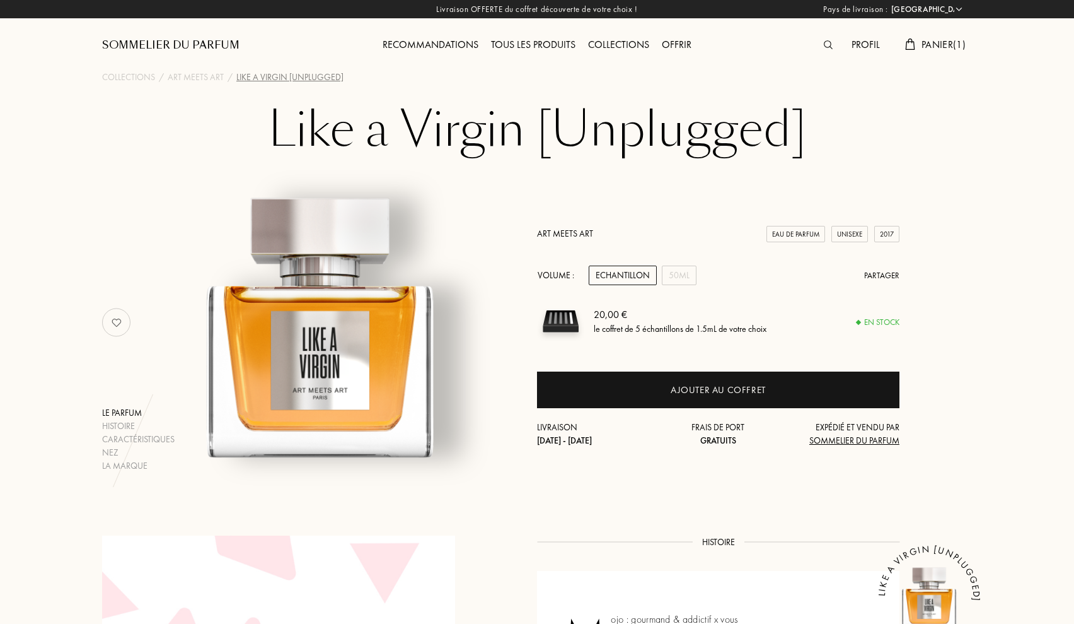
select select "FR"
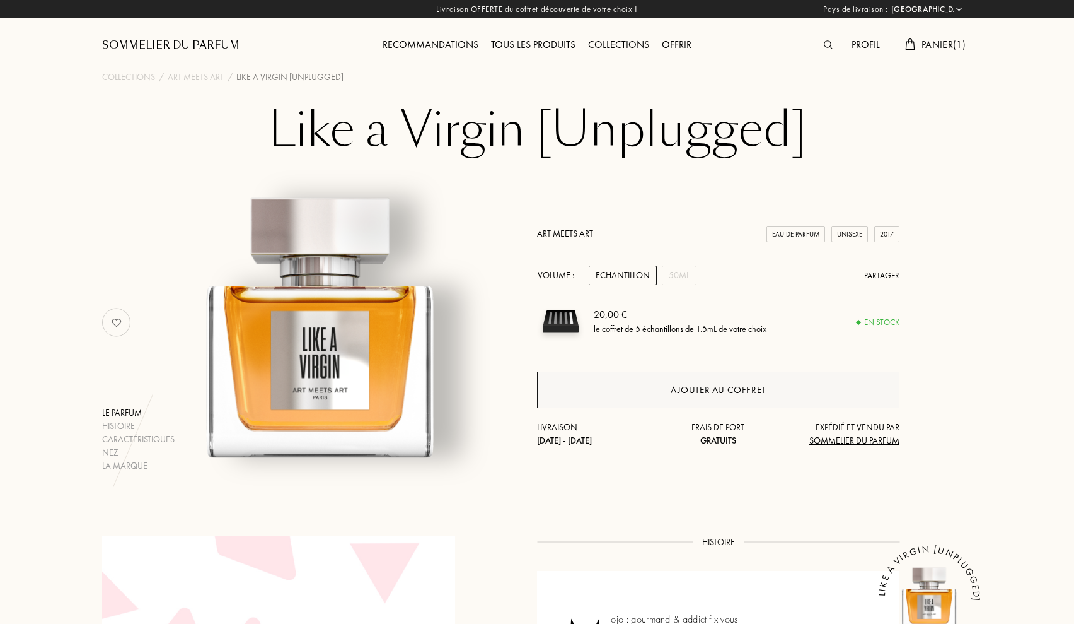
click at [723, 388] on div "Ajouter au coffret" at bounding box center [718, 390] width 95 height 15
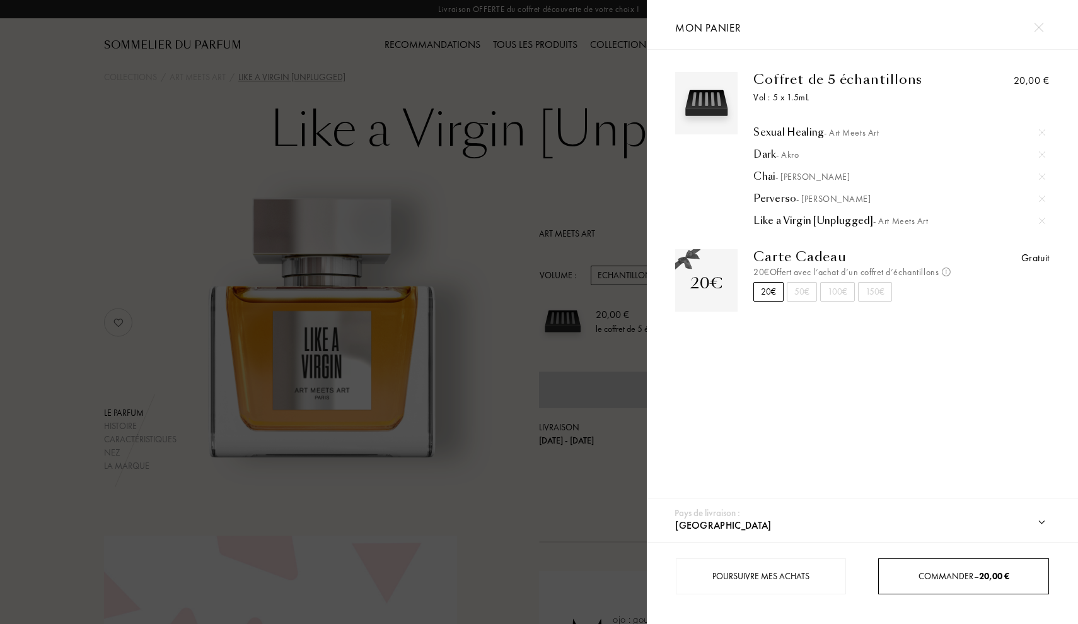
click at [938, 567] on div "Commander – 20,00 €" at bounding box center [964, 576] width 170 height 36
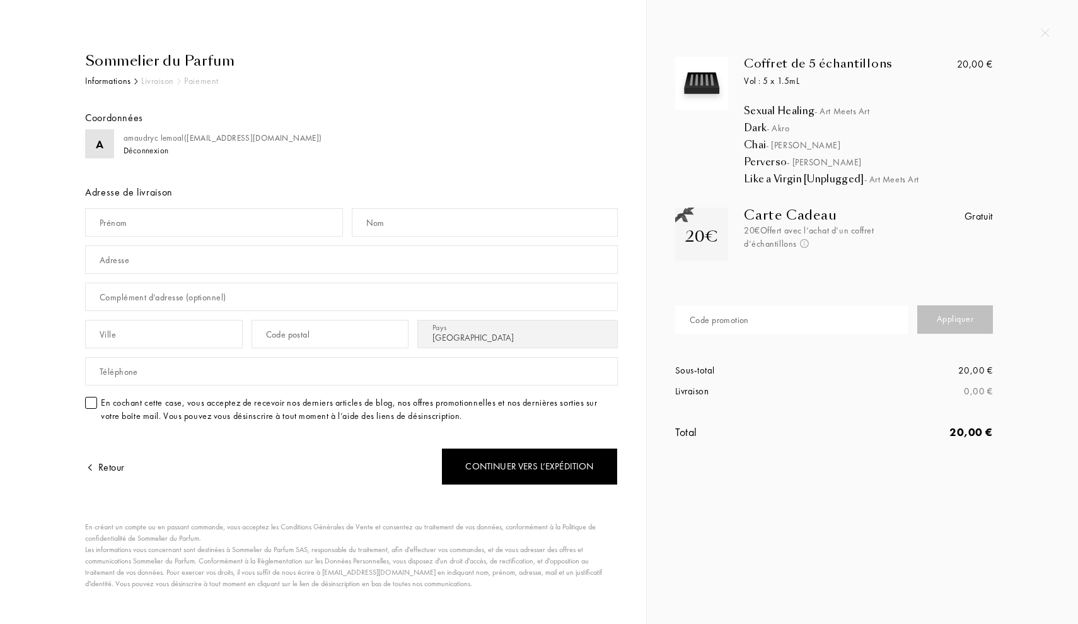
select select "FR"
type input "AMAUDRYC"
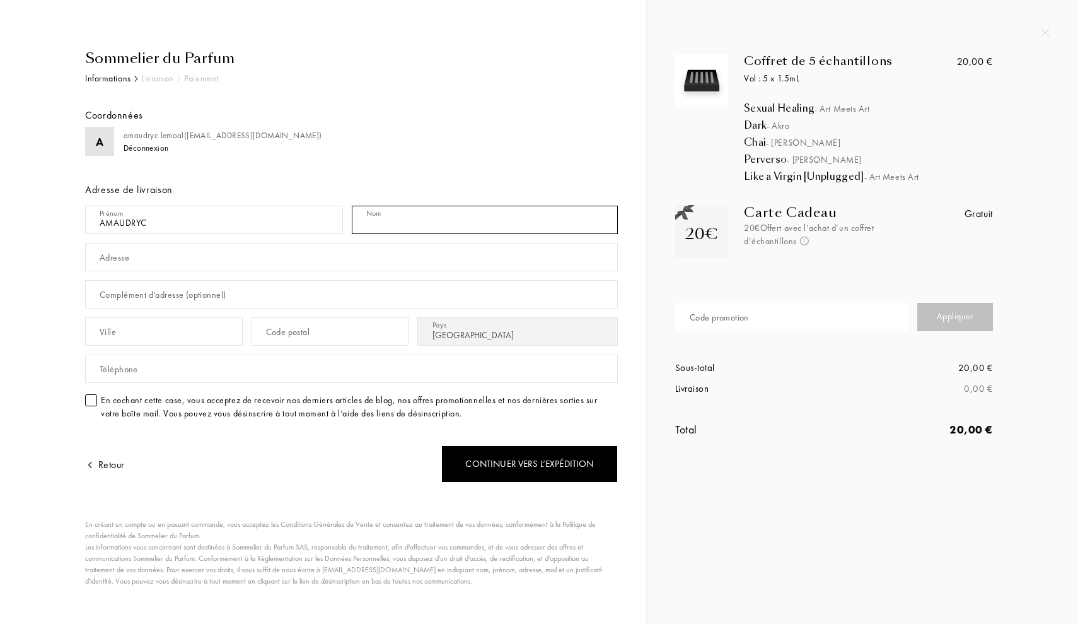
type input "K"
type input "LE mOAL"
type input "&"
type input "[STREET_ADDRESS] mOULIN"
type input "7"
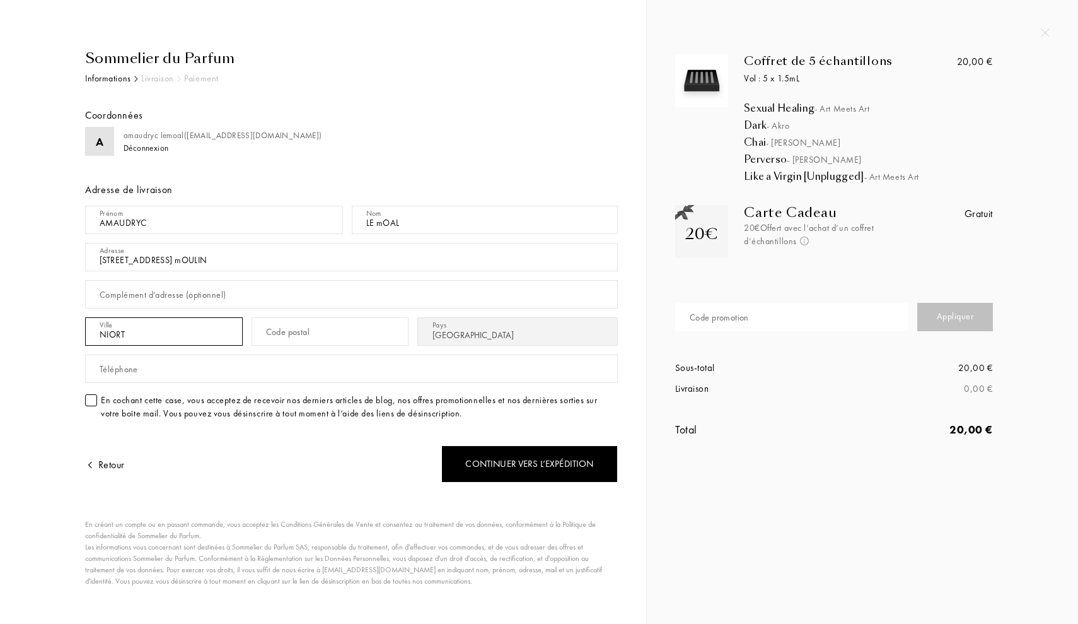
type input "NIORT"
type input "79000"
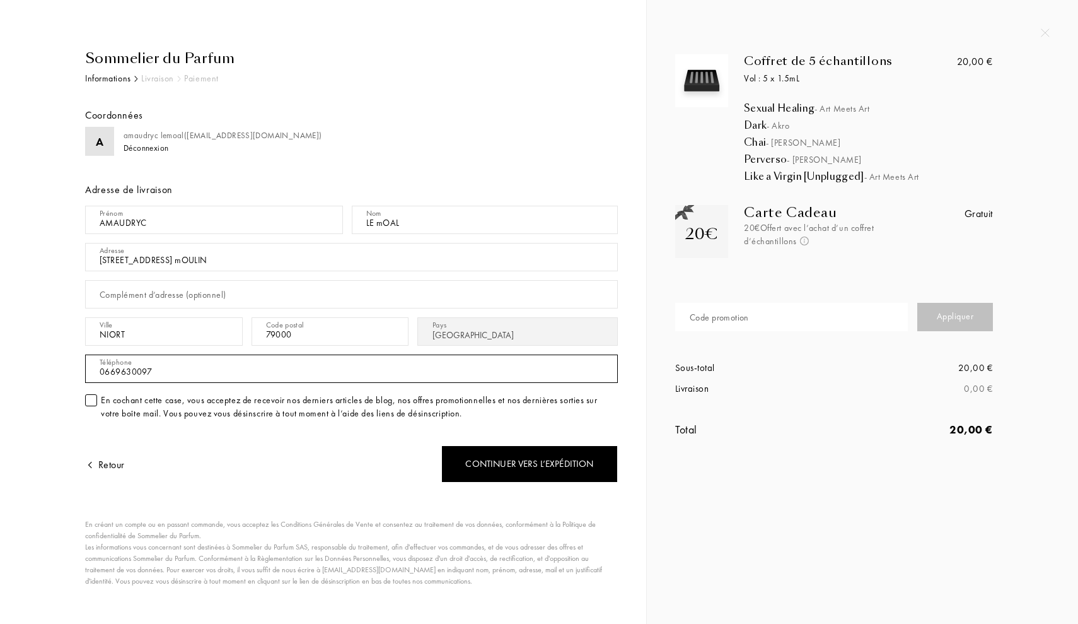
type input "0669630097"
click at [92, 396] on div at bounding box center [91, 400] width 12 height 12
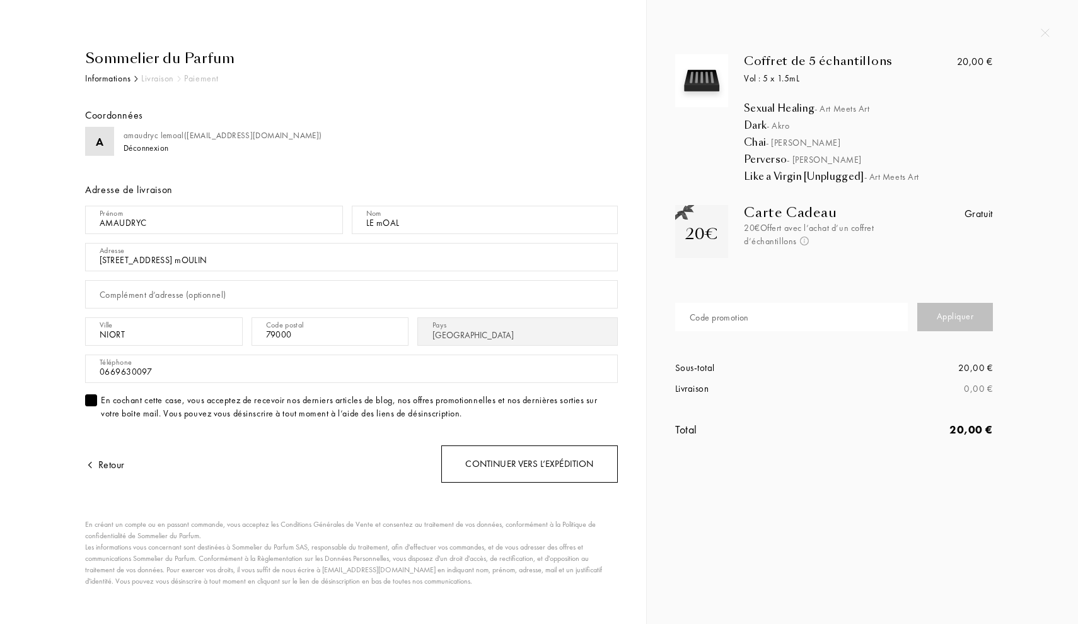
click at [540, 458] on div "Continuer vers l’expédition" at bounding box center [529, 463] width 177 height 37
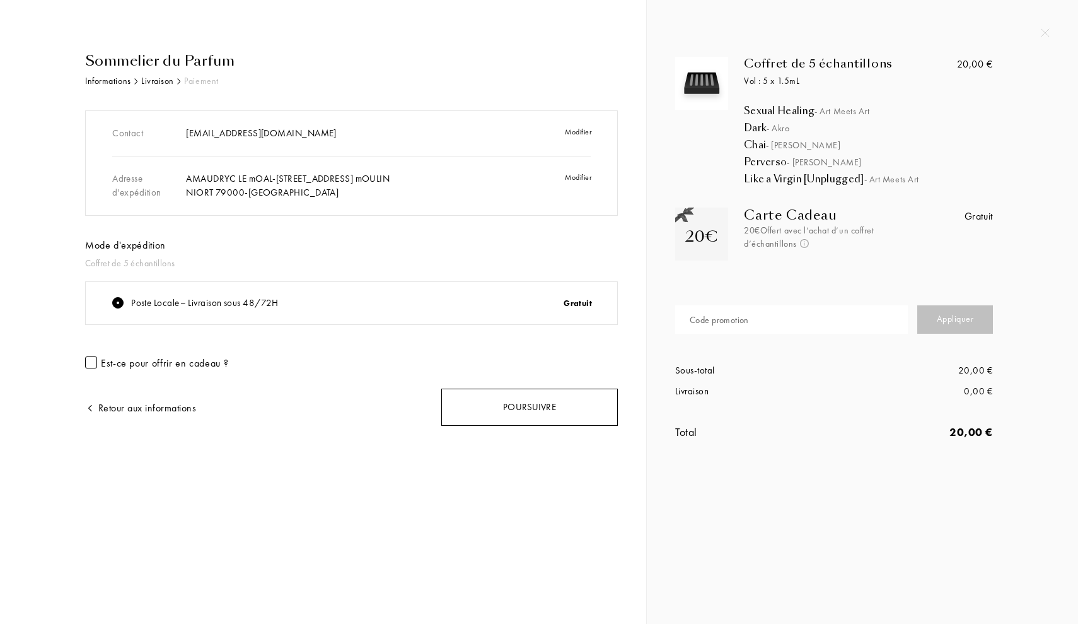
click at [512, 395] on div "Poursuivre" at bounding box center [529, 406] width 177 height 37
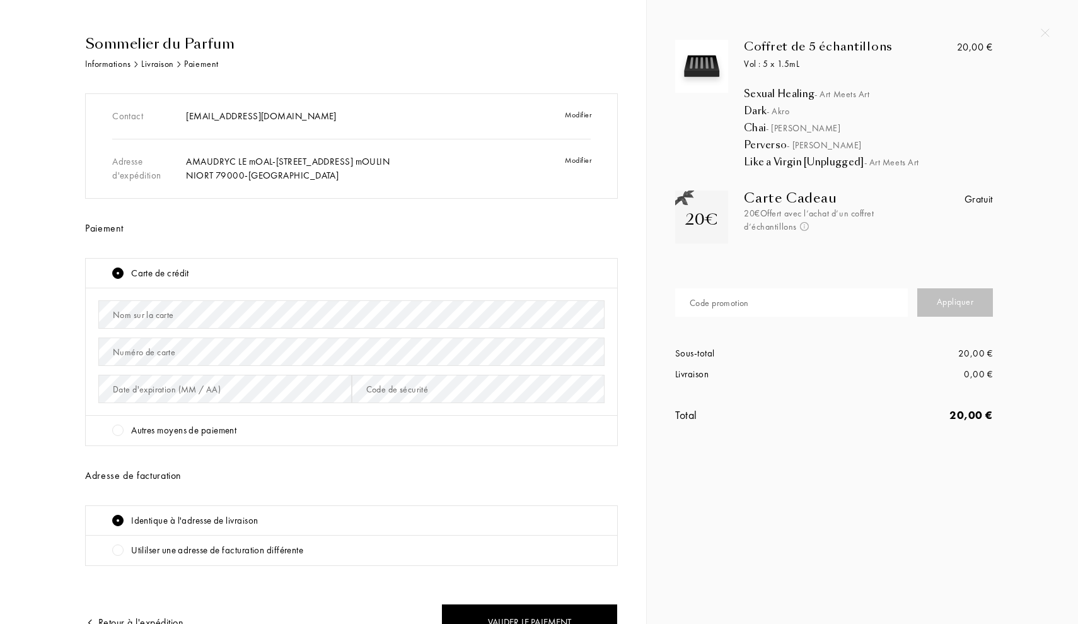
scroll to position [20, 0]
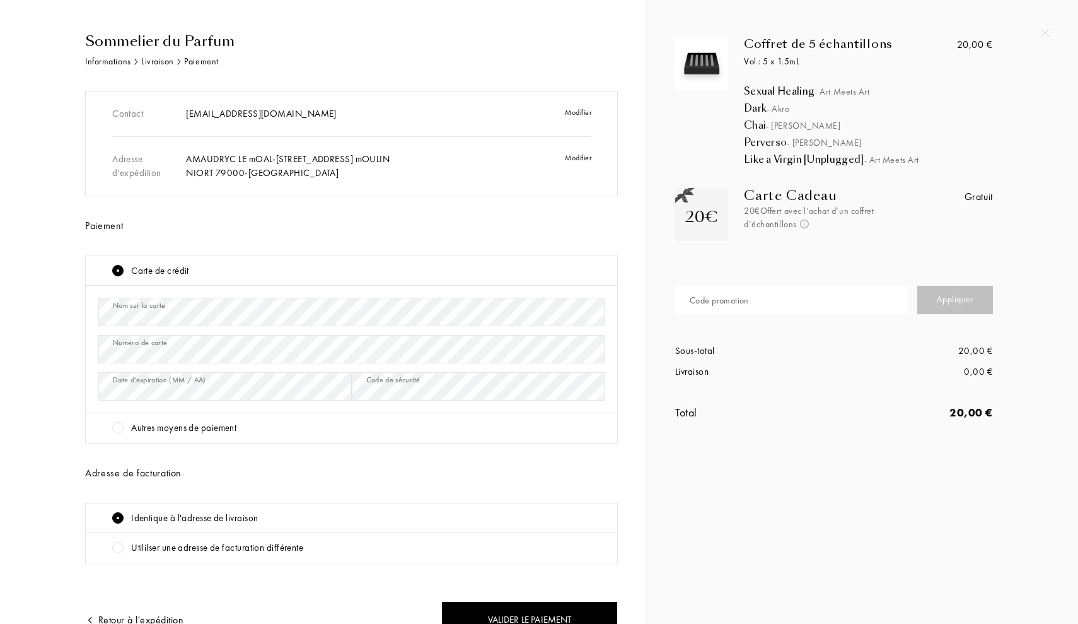
click at [120, 428] on div at bounding box center [117, 427] width 11 height 11
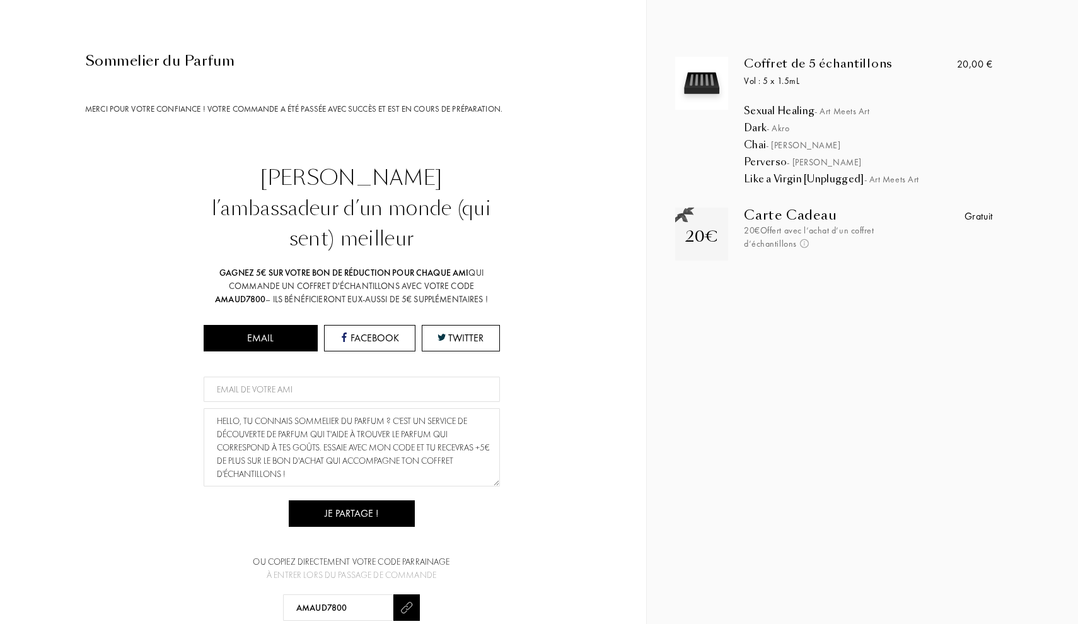
scroll to position [84, 0]
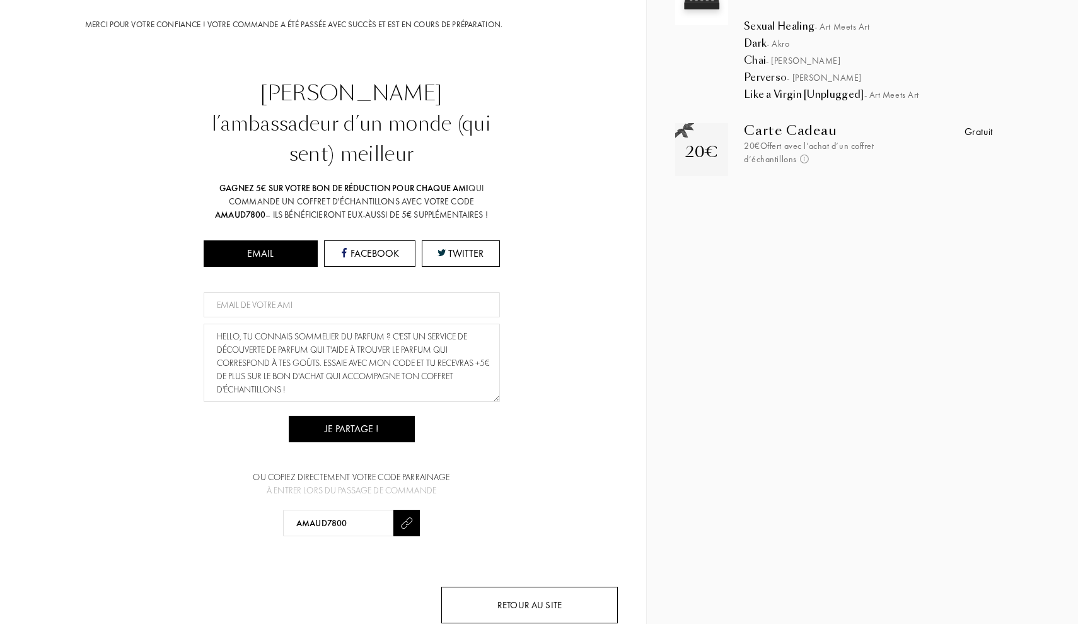
click at [542, 587] on div "Retour au site" at bounding box center [529, 604] width 177 height 37
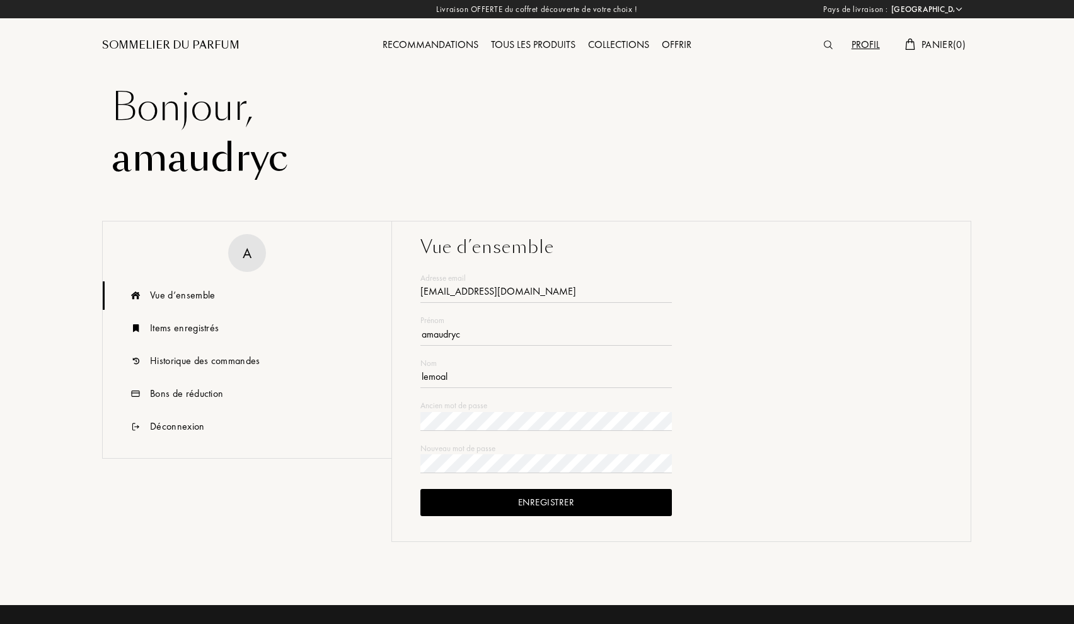
select select "FR"
click at [181, 364] on div "Historique des commandes" at bounding box center [205, 360] width 110 height 15
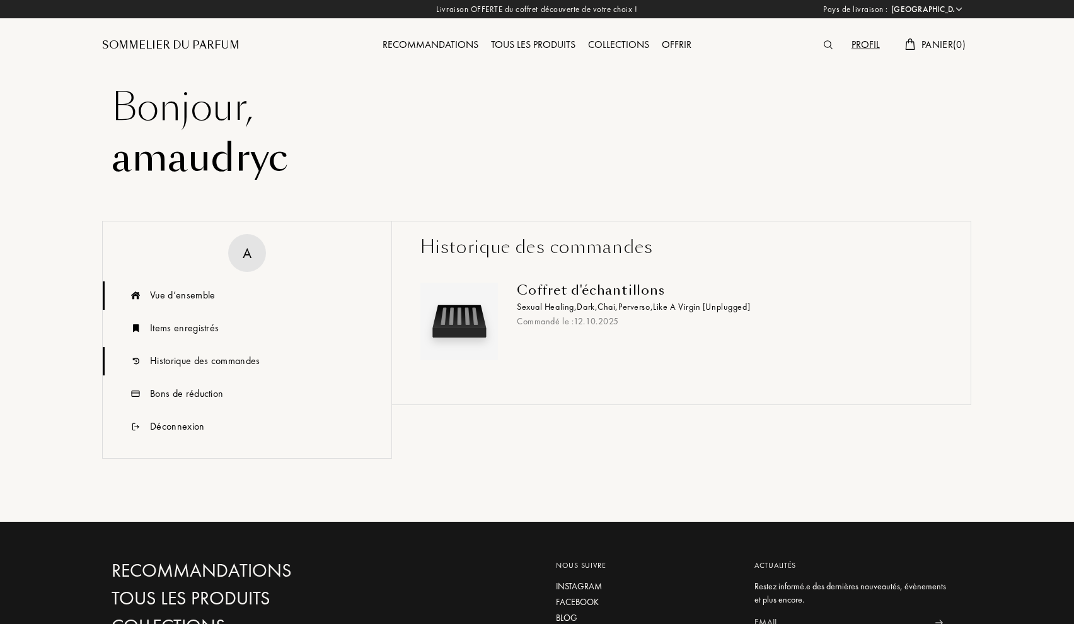
click at [182, 295] on div "Vue d’ensemble" at bounding box center [182, 295] width 65 height 15
